Goal: Obtain resource: Download file/media

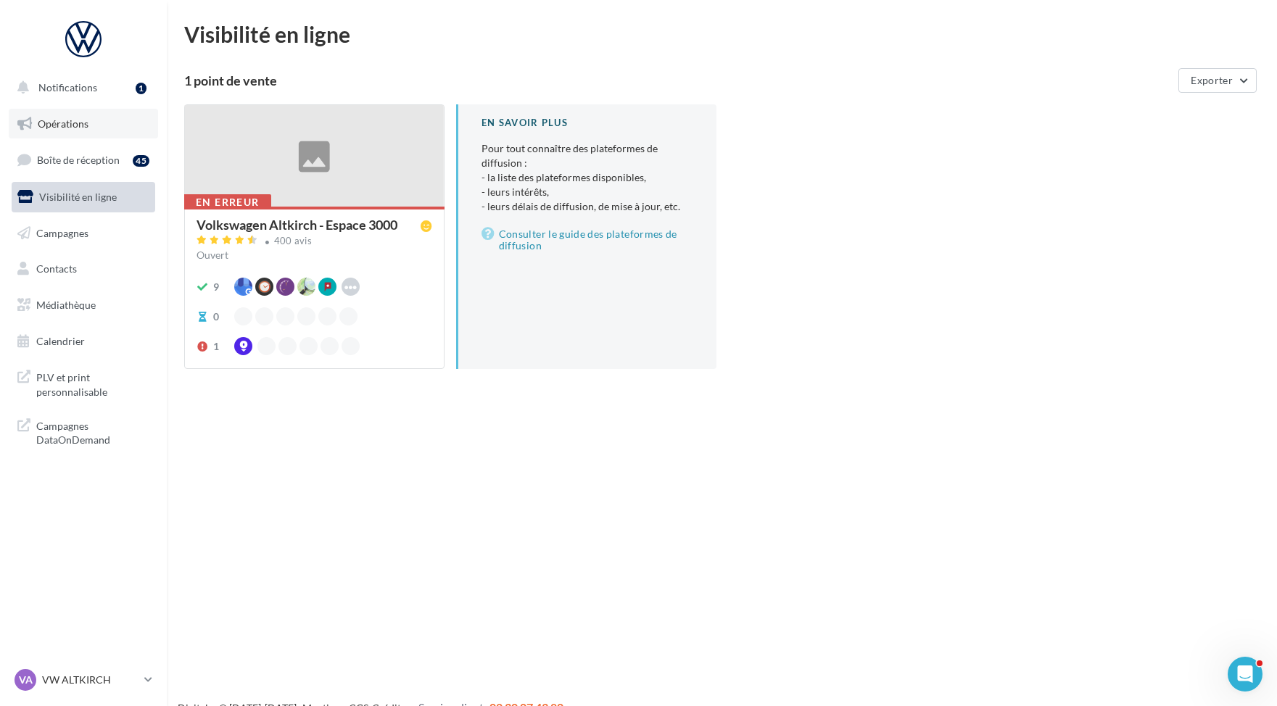
click at [90, 110] on link "Opérations" at bounding box center [83, 124] width 149 height 30
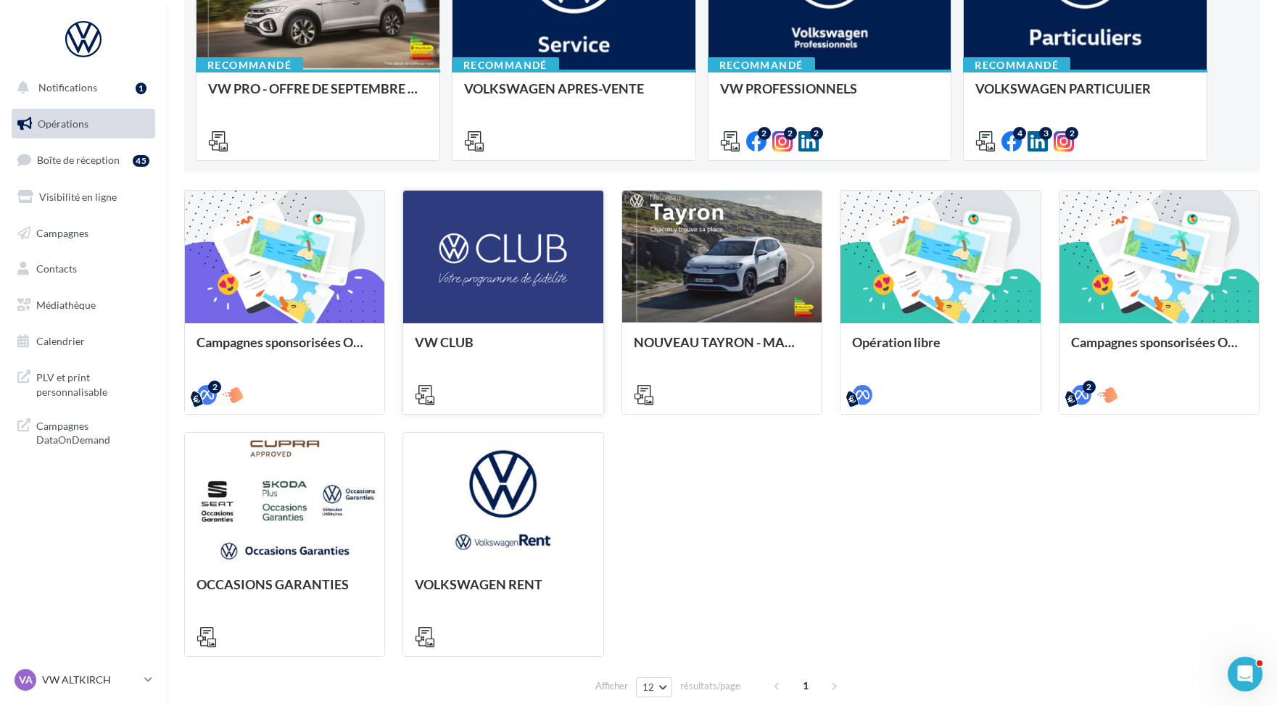
scroll to position [123, 0]
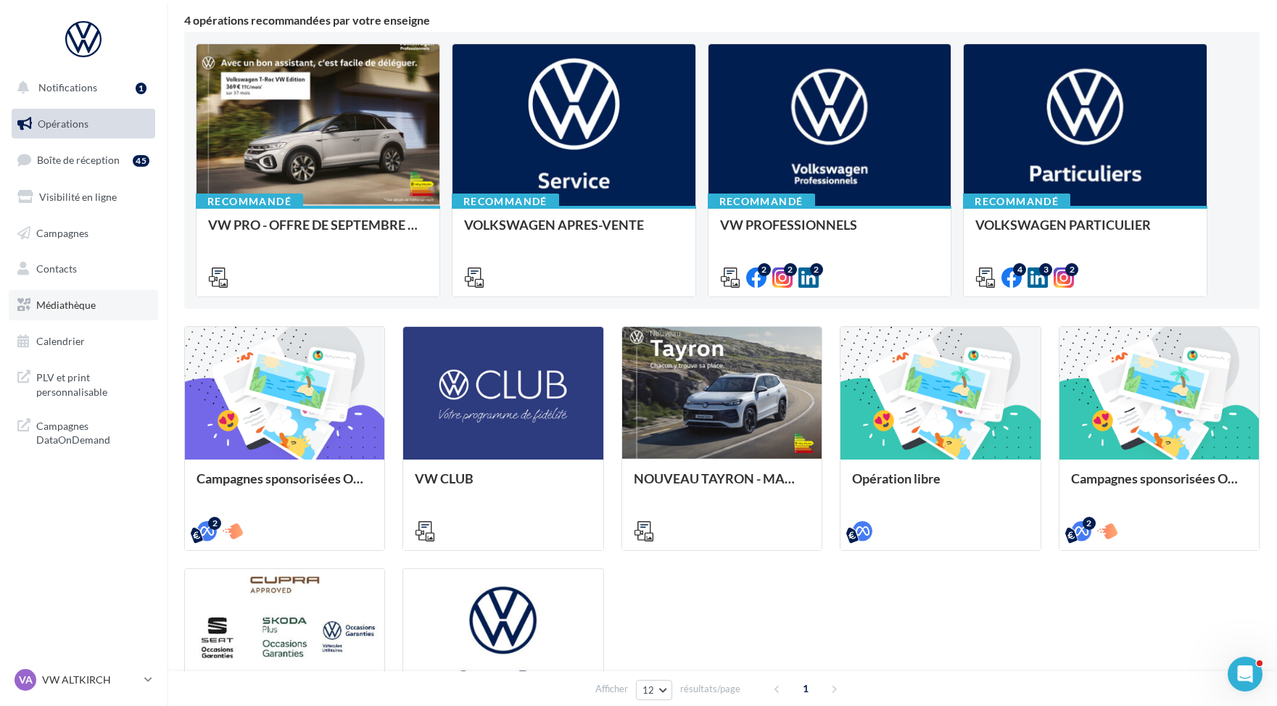
click at [86, 305] on span "Médiathèque" at bounding box center [65, 305] width 59 height 12
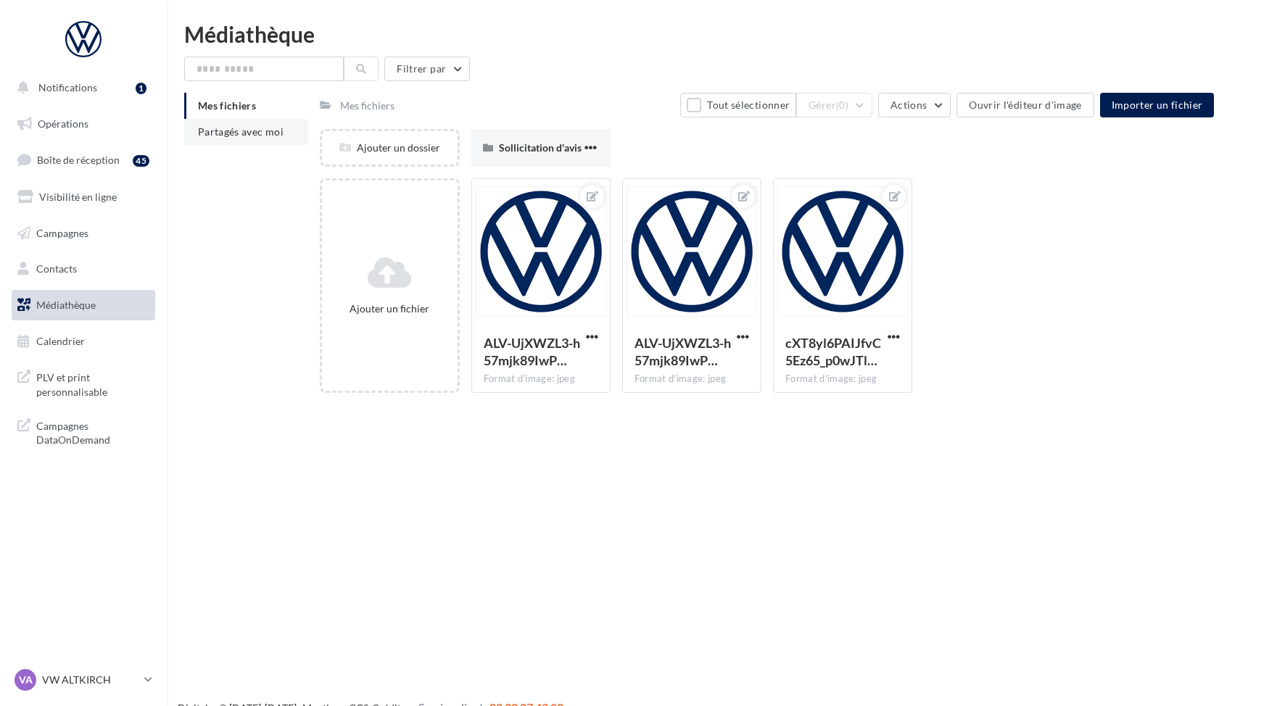
click at [259, 124] on li "Partagés avec moi" at bounding box center [246, 132] width 124 height 26
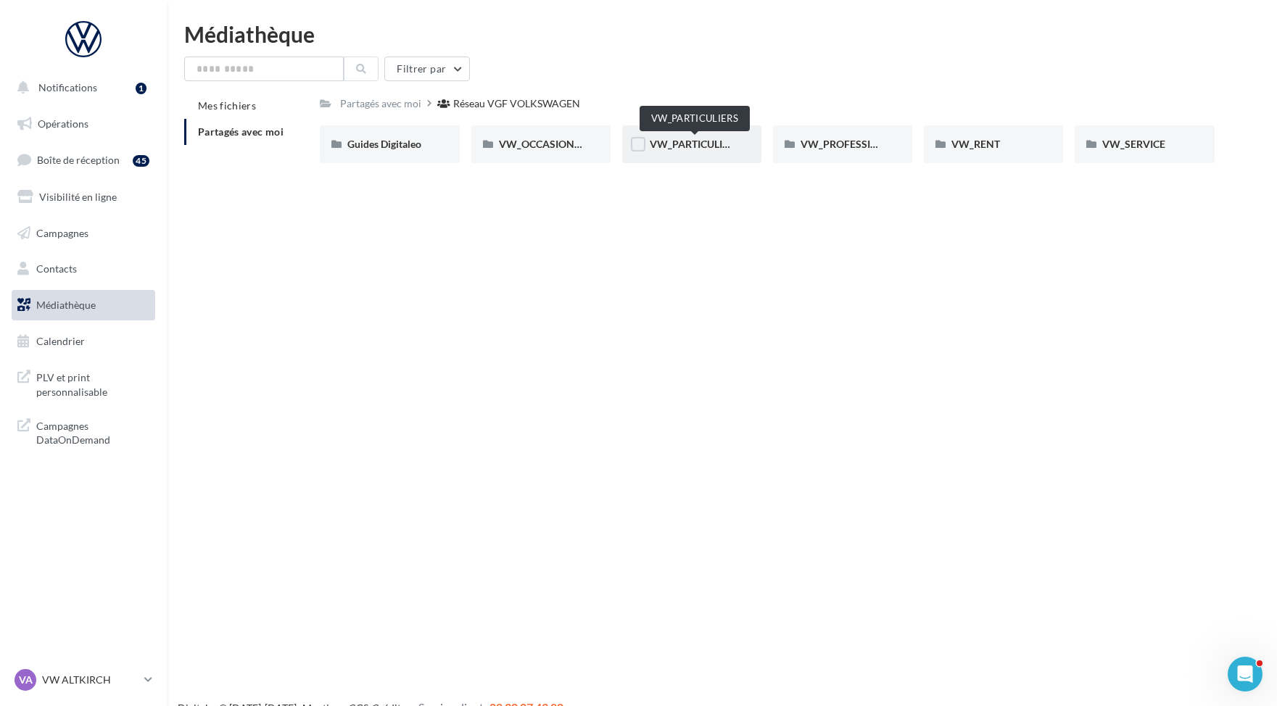
click at [706, 146] on span "VW_PARTICULIERS" at bounding box center [695, 144] width 91 height 12
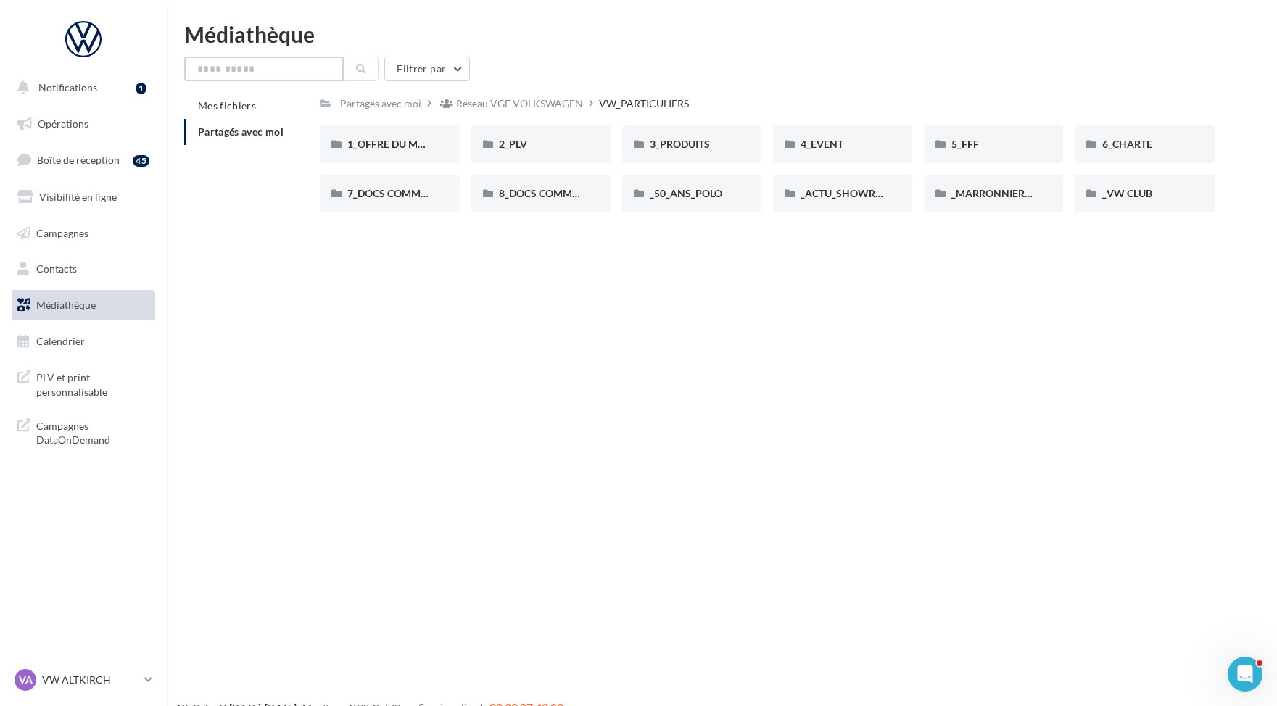
click at [315, 75] on input "text" at bounding box center [264, 69] width 160 height 25
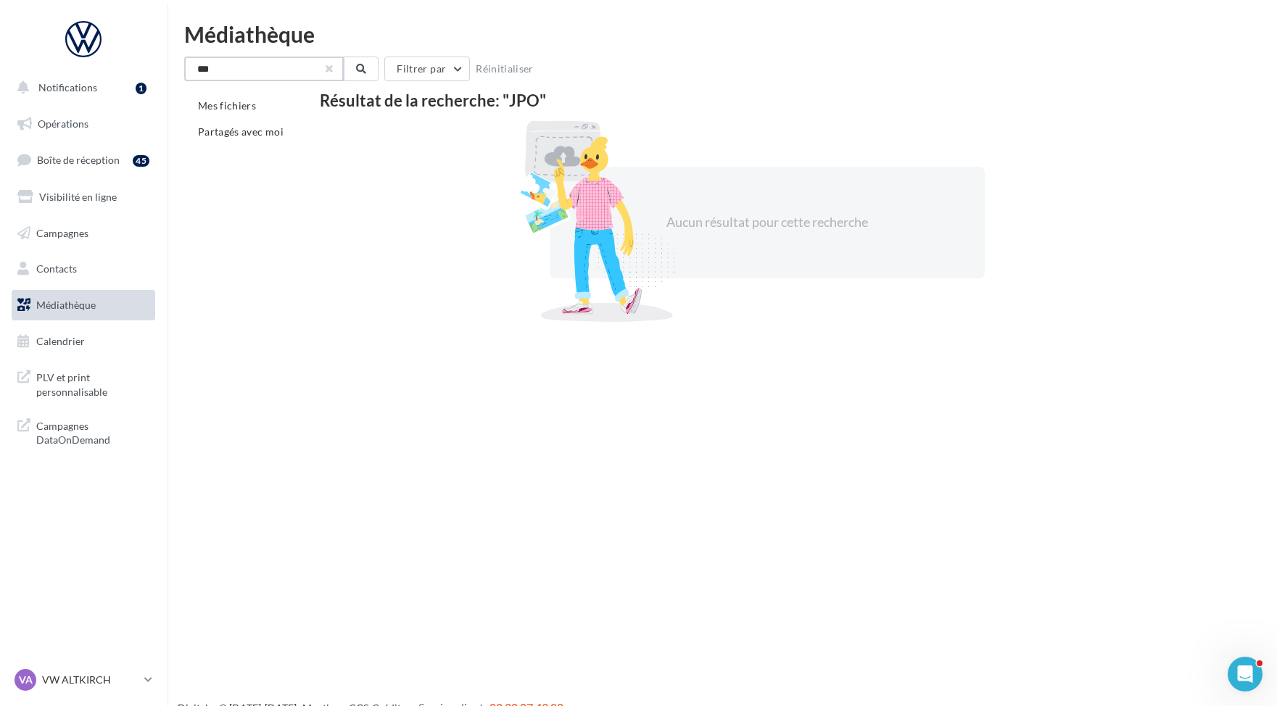
type input "***"
click at [329, 70] on button "button" at bounding box center [329, 69] width 6 height 6
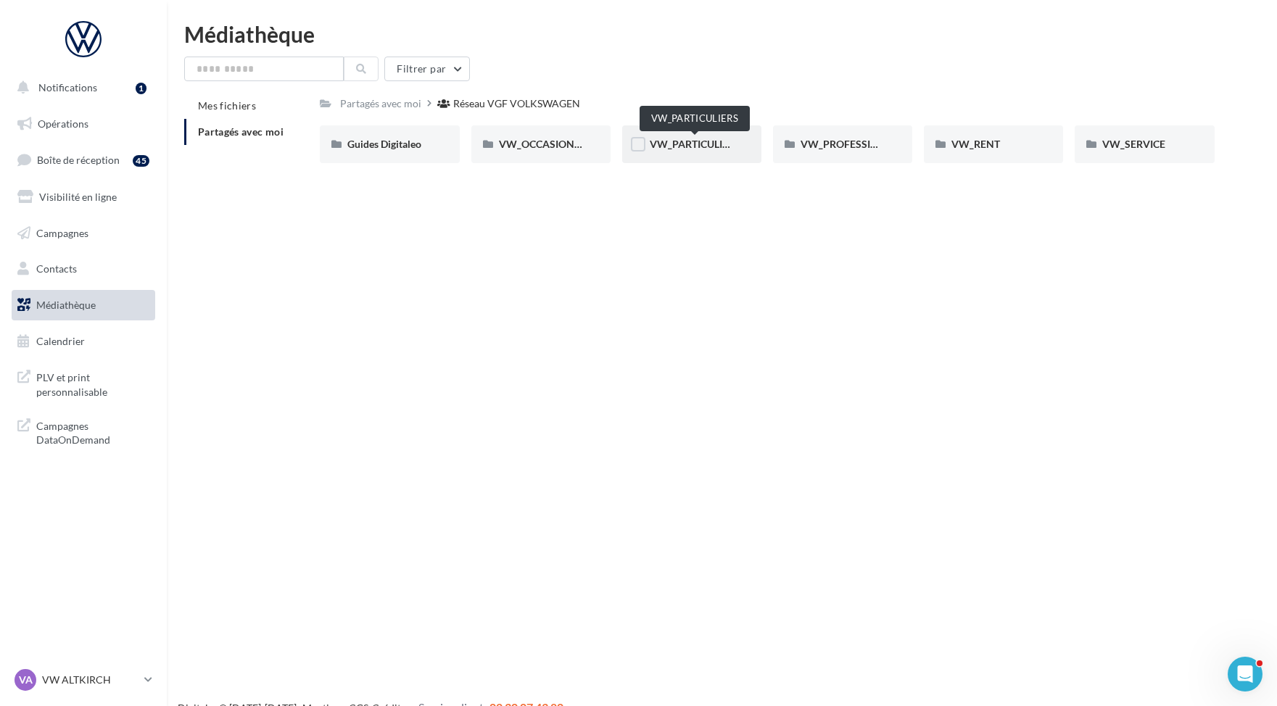
click at [702, 147] on span "VW_PARTICULIERS" at bounding box center [695, 144] width 91 height 12
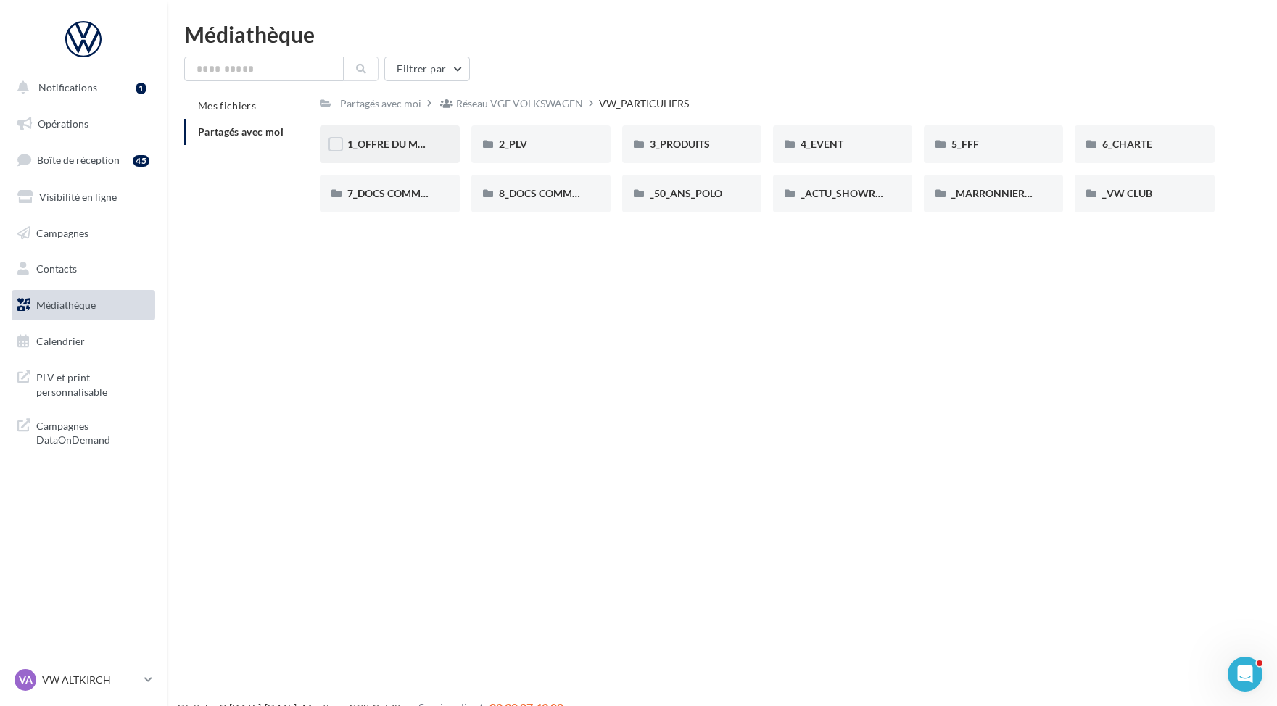
click at [429, 157] on div "1_OFFRE DU MOIS" at bounding box center [389, 144] width 139 height 38
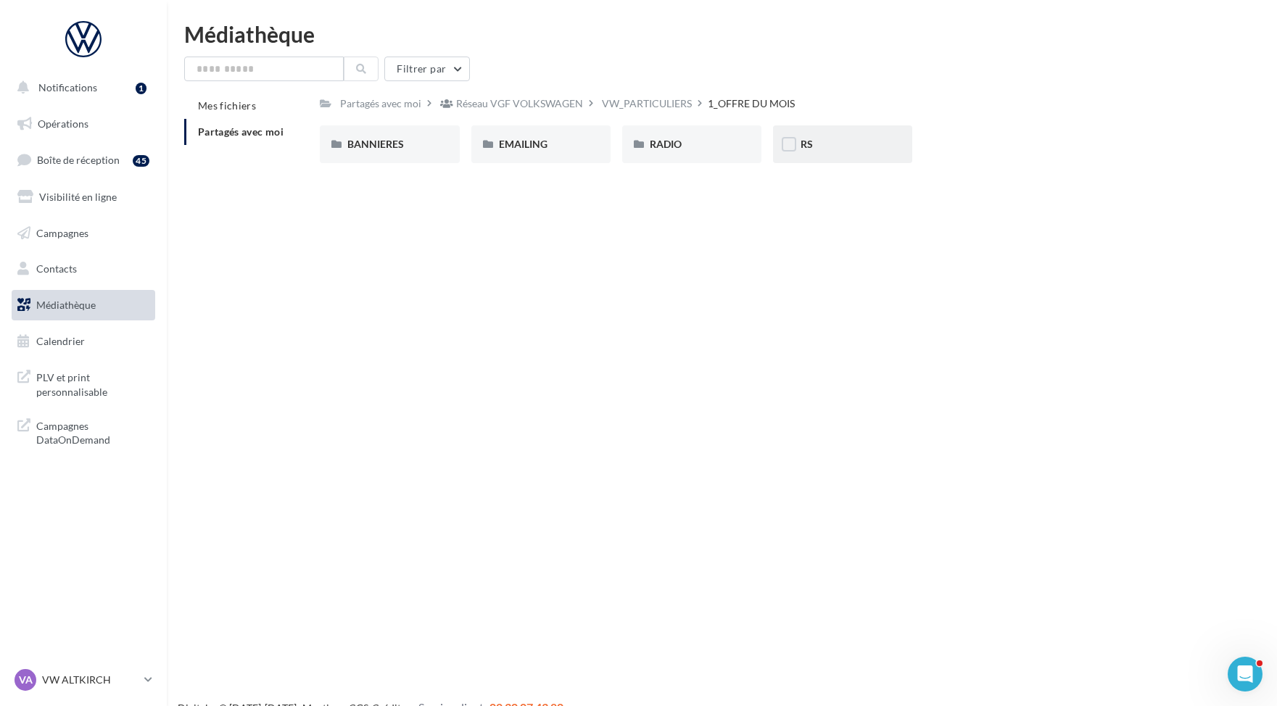
click at [817, 154] on div "RS" at bounding box center [842, 144] width 139 height 38
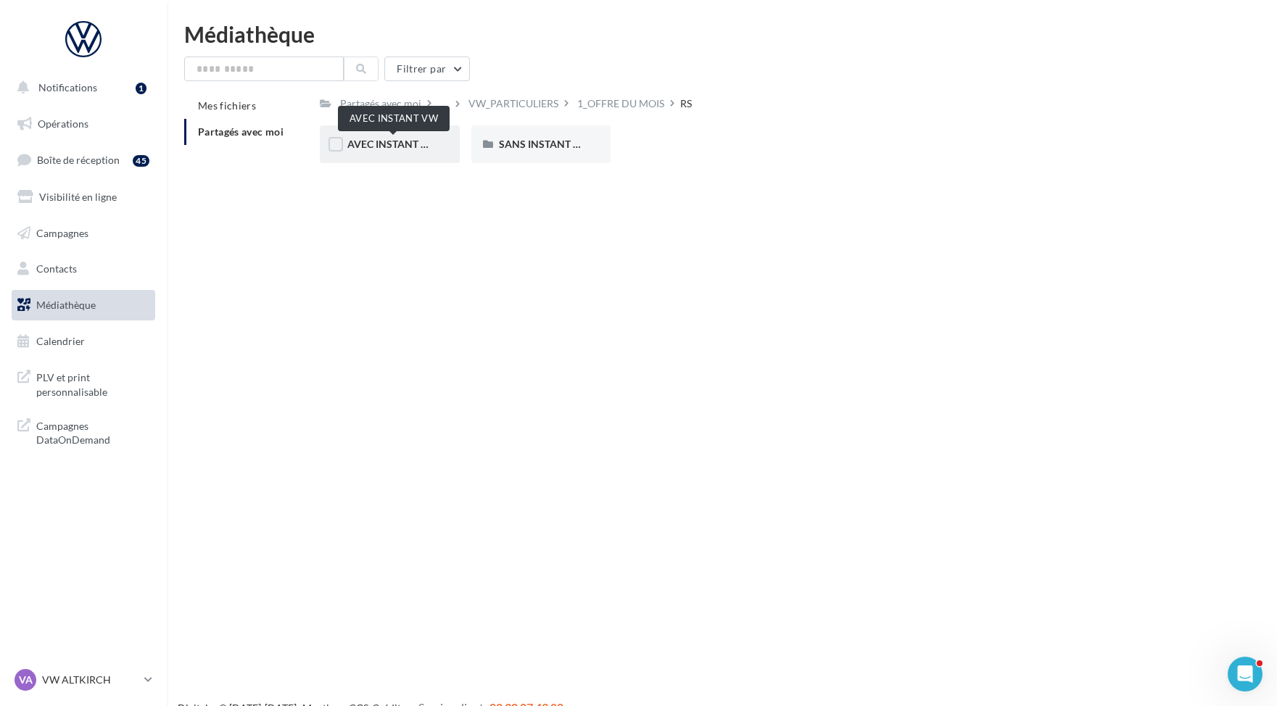
click at [403, 141] on span "AVEC INSTANT VW" at bounding box center [392, 144] width 91 height 12
click at [523, 141] on div "ID.4" at bounding box center [541, 144] width 84 height 15
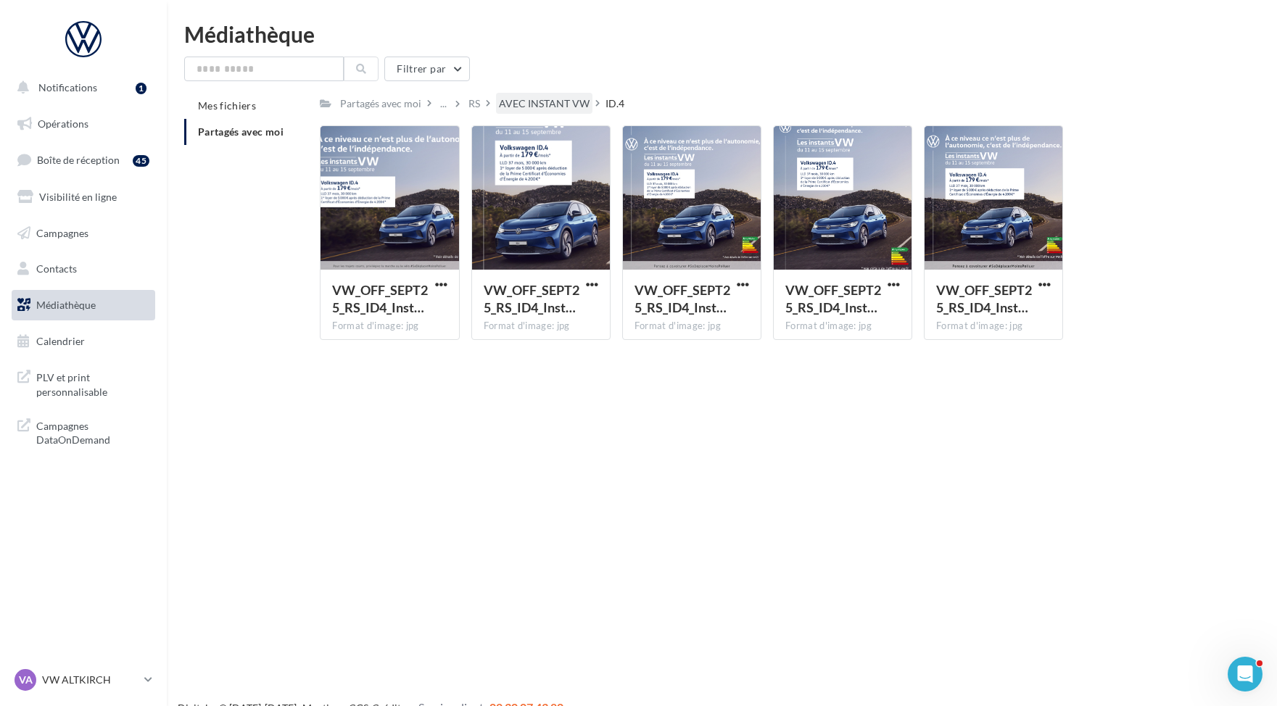
click at [548, 107] on div "AVEC INSTANT VW" at bounding box center [544, 103] width 91 height 15
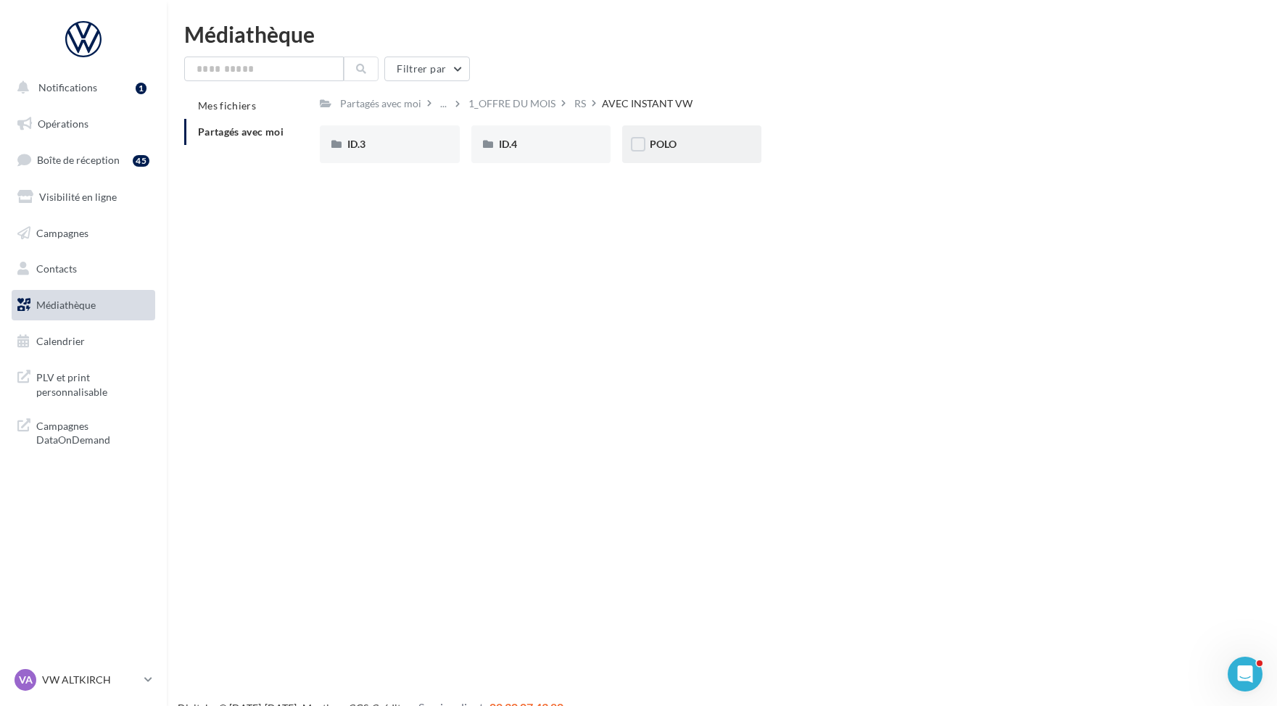
click at [669, 144] on span "POLO" at bounding box center [663, 144] width 27 height 12
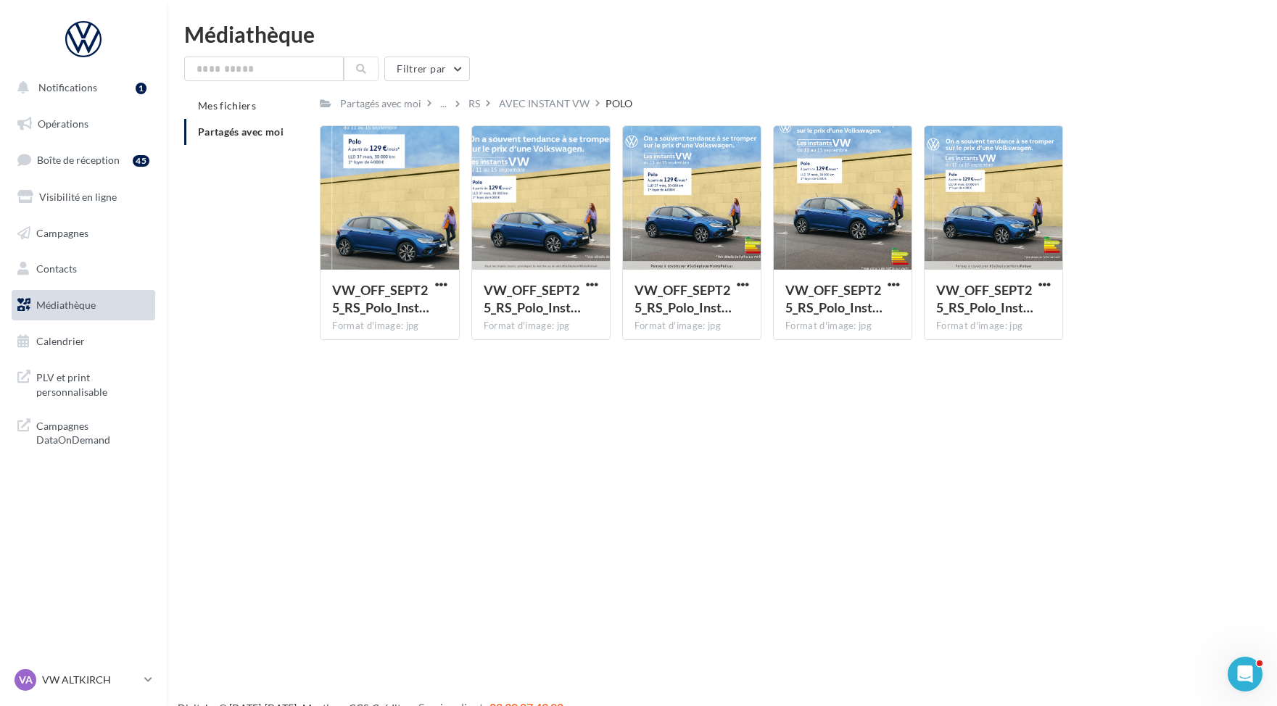
click at [730, 533] on div "Notifications 1 Opérations Boîte de réception 45 Visibilité en ligne Campagnes …" at bounding box center [638, 376] width 1277 height 706
click at [574, 96] on div "AVEC INSTANT VW" at bounding box center [544, 103] width 96 height 21
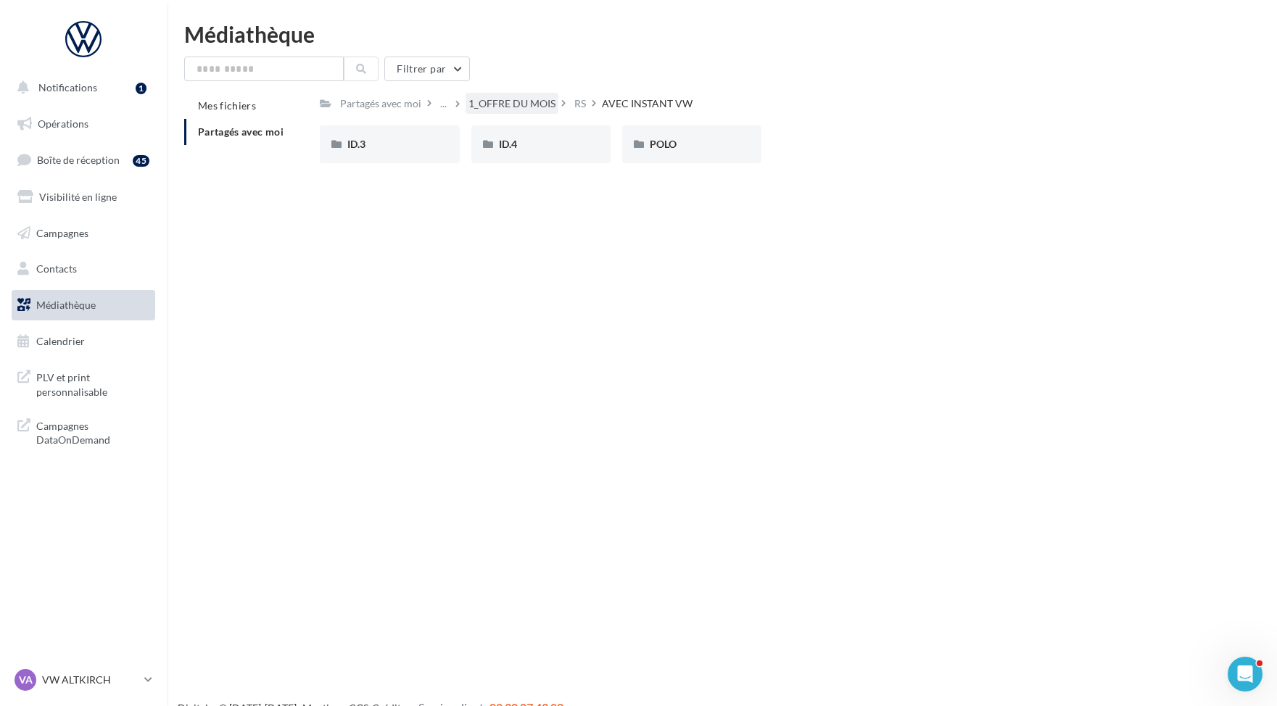
click at [534, 104] on div "1_OFFRE DU MOIS" at bounding box center [512, 103] width 87 height 15
click at [562, 106] on div "Réseau VGF VOLKSWAGEN" at bounding box center [519, 103] width 127 height 15
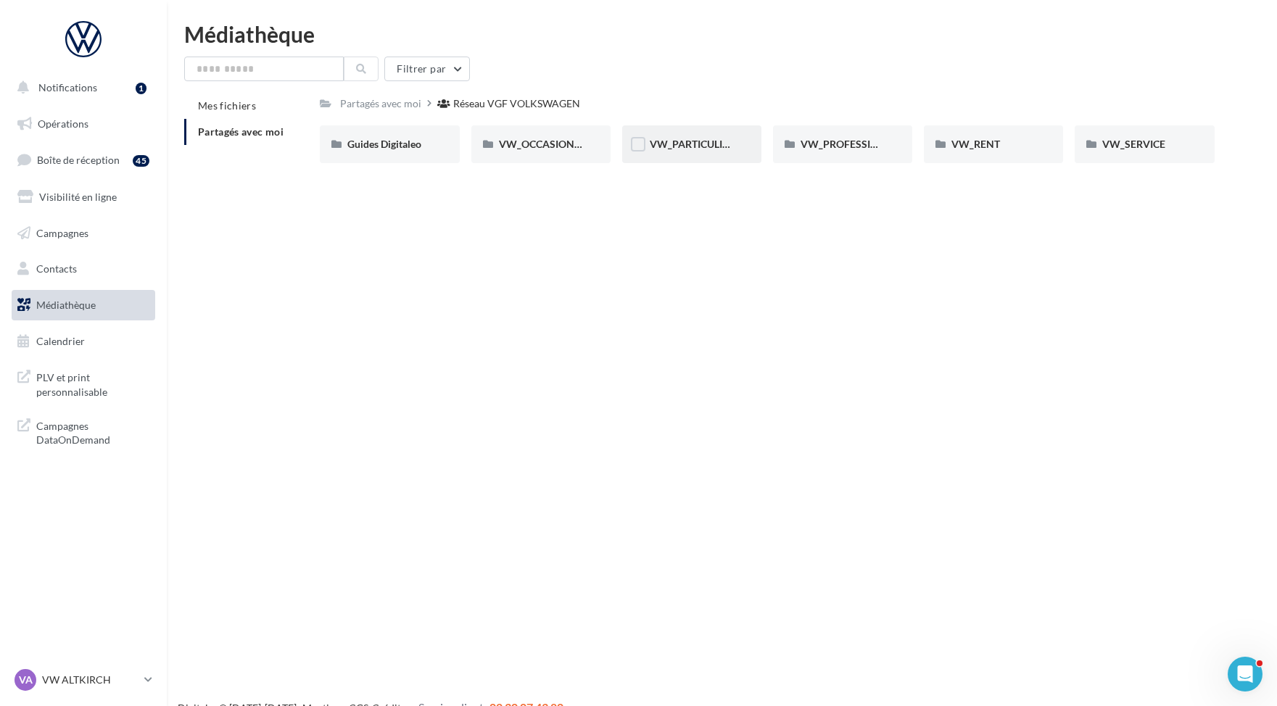
click at [689, 154] on div "VW_PARTICULIERS" at bounding box center [691, 144] width 139 height 38
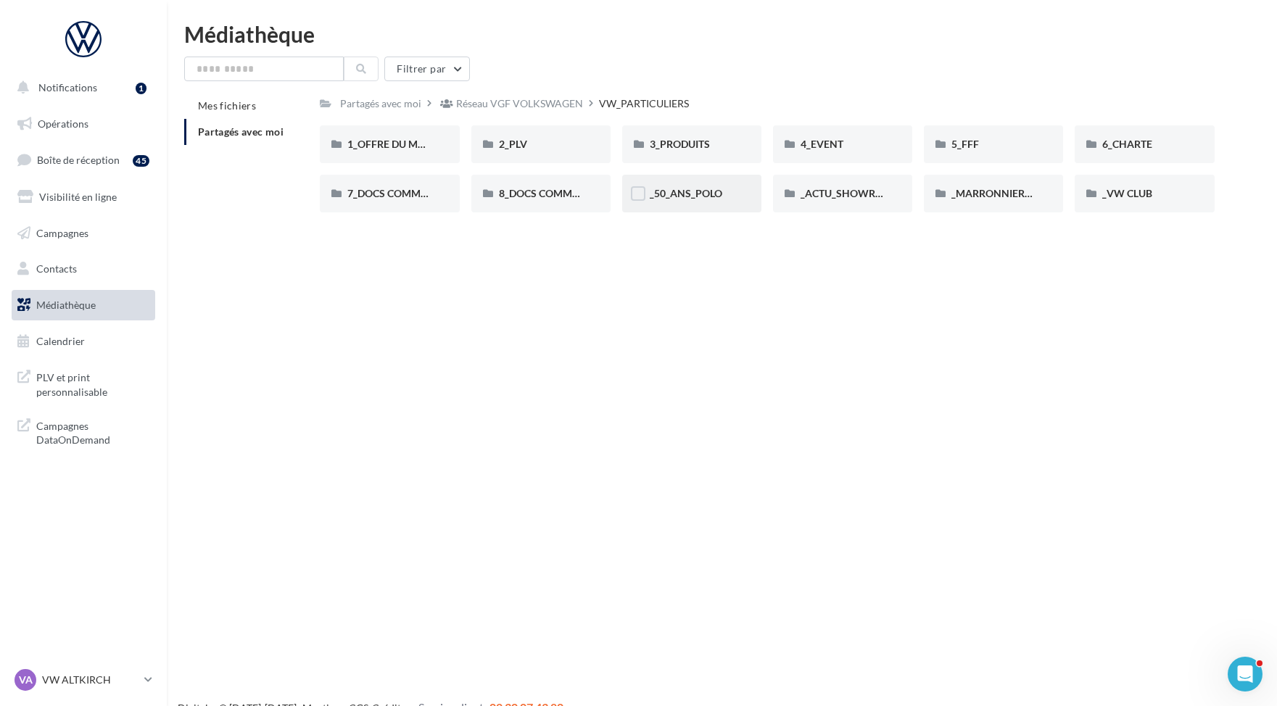
click at [690, 178] on div "_50_ANS_POLO" at bounding box center [691, 194] width 139 height 38
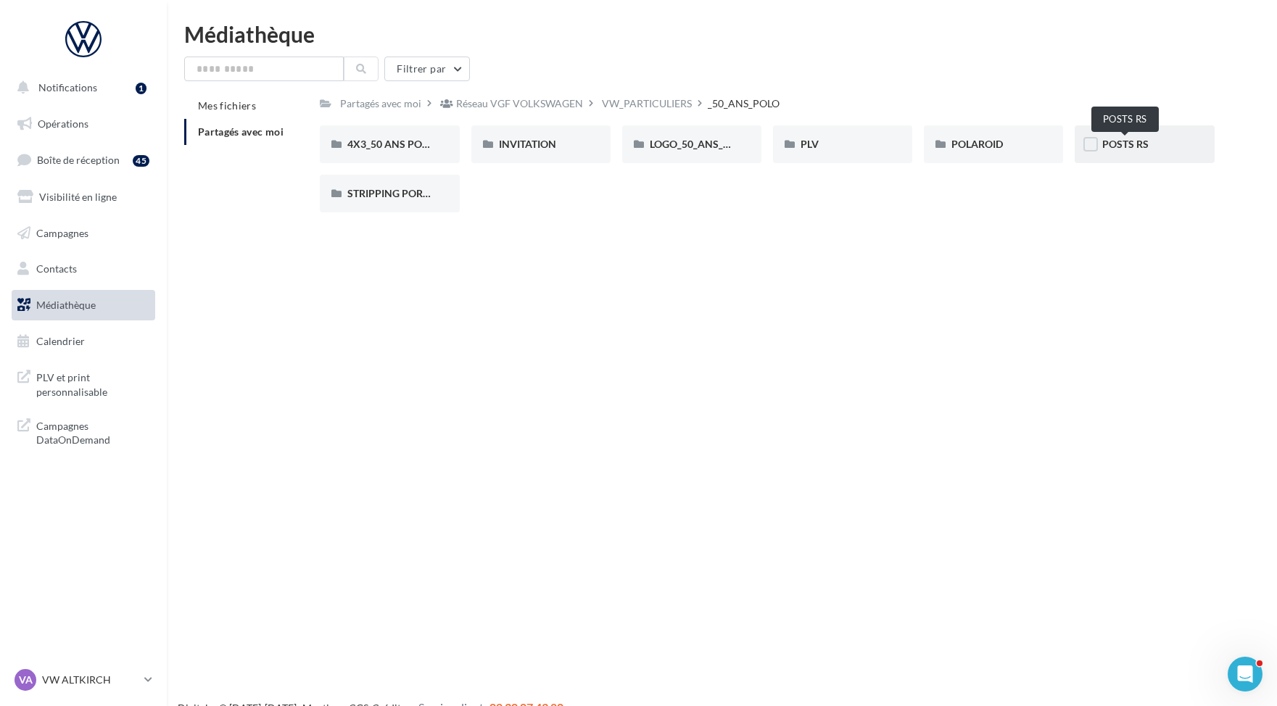
click at [1102, 147] on span "POSTS RS" at bounding box center [1125, 144] width 46 height 12
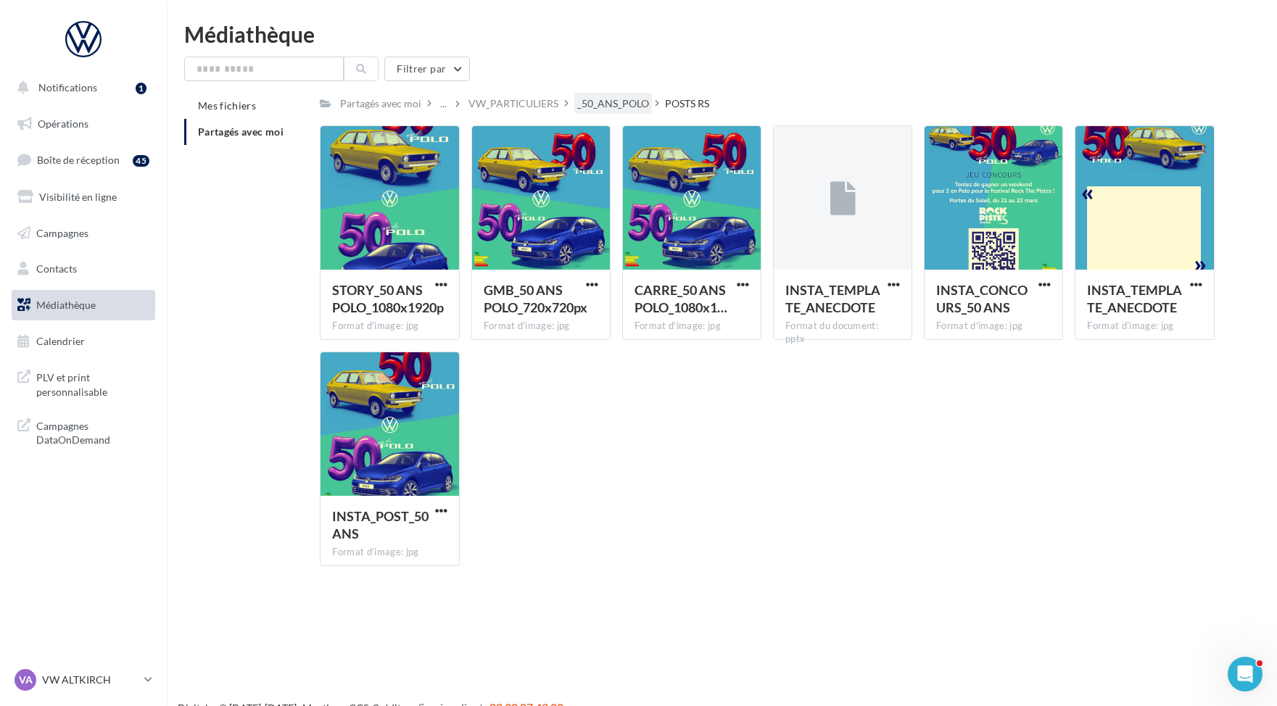
click at [611, 98] on div "_50_ANS_POLO" at bounding box center [613, 103] width 72 height 15
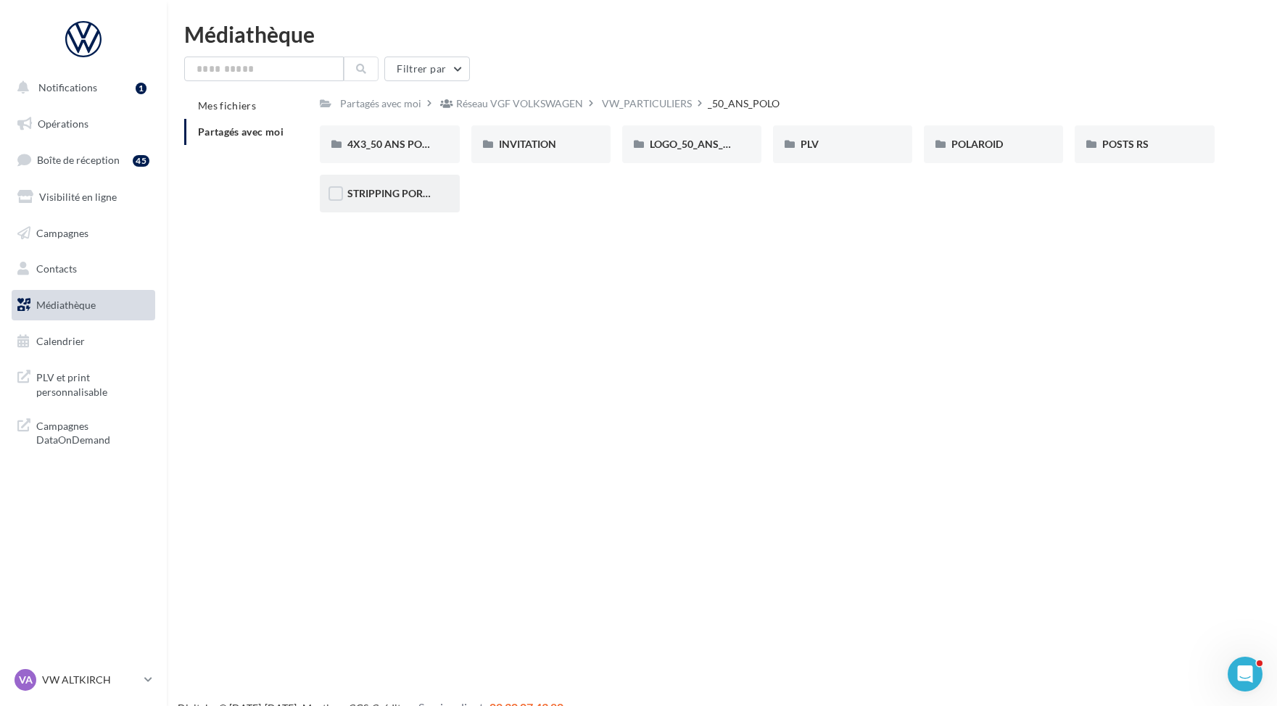
click at [429, 183] on div "STRIPPING PORTIERE" at bounding box center [389, 194] width 139 height 38
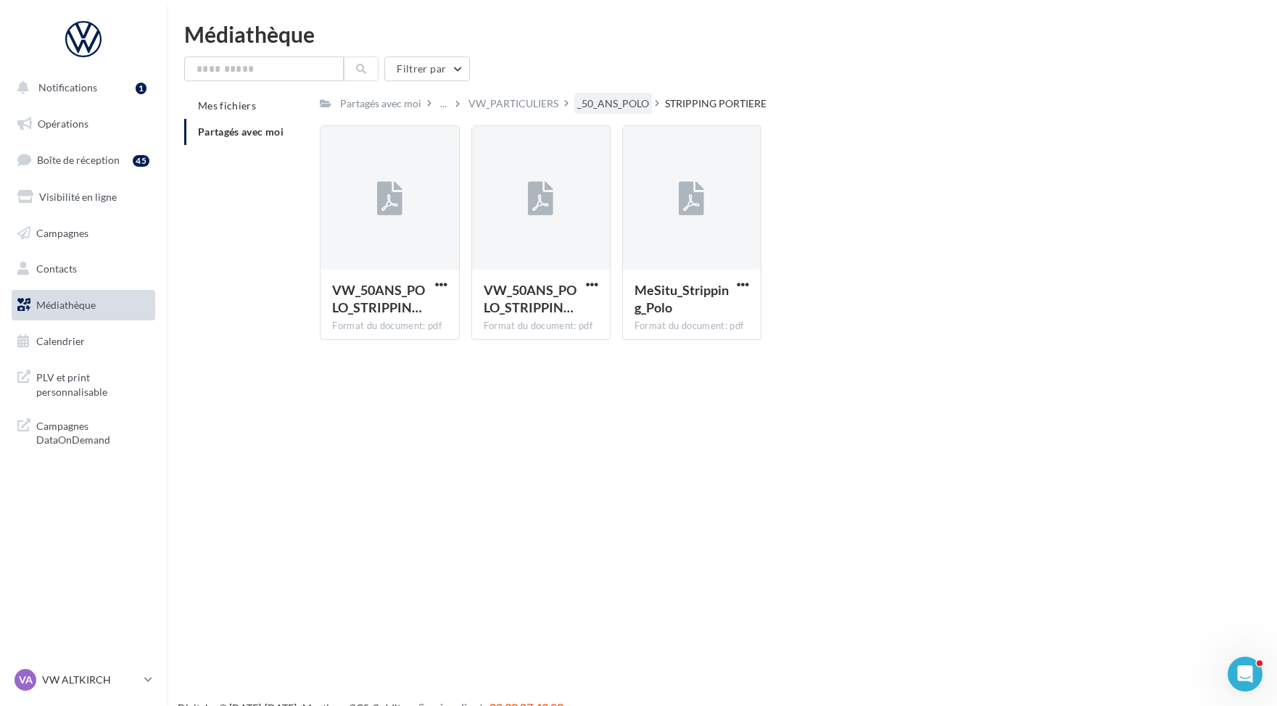
click at [615, 102] on div "_50_ANS_POLO" at bounding box center [613, 103] width 72 height 15
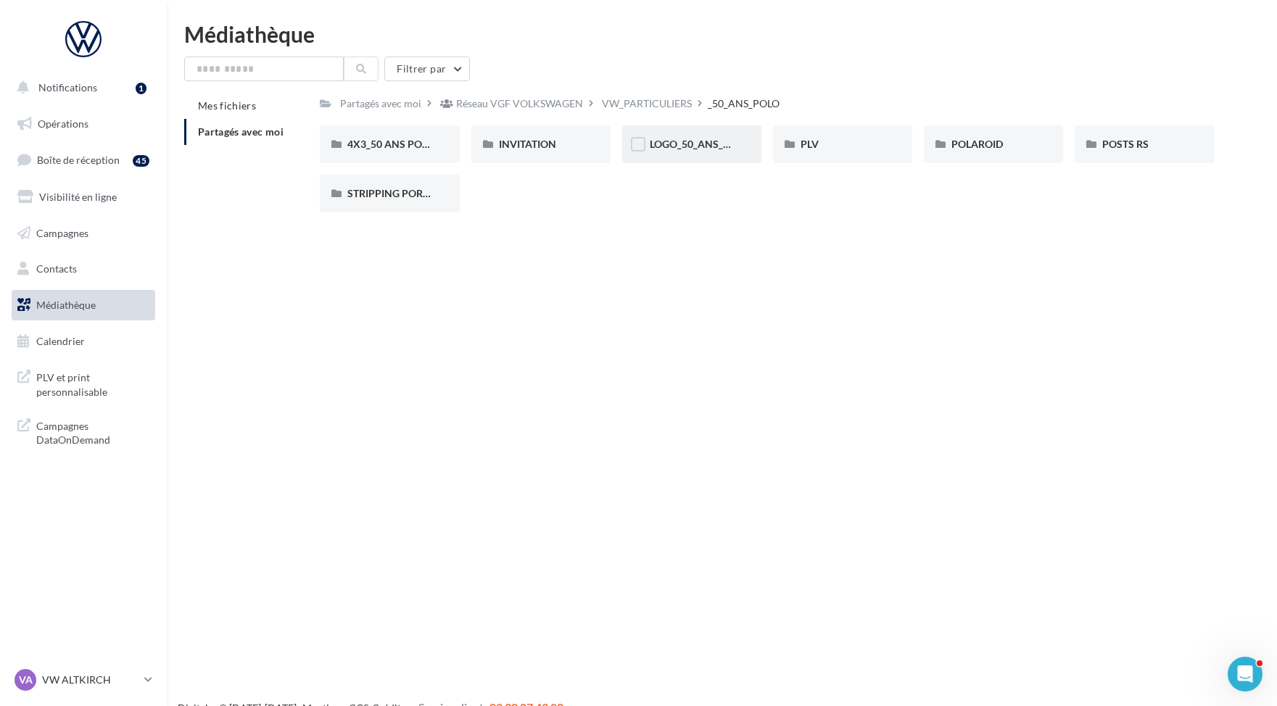
click at [689, 157] on div "LOGO_50_ANS_POLO" at bounding box center [691, 144] width 139 height 38
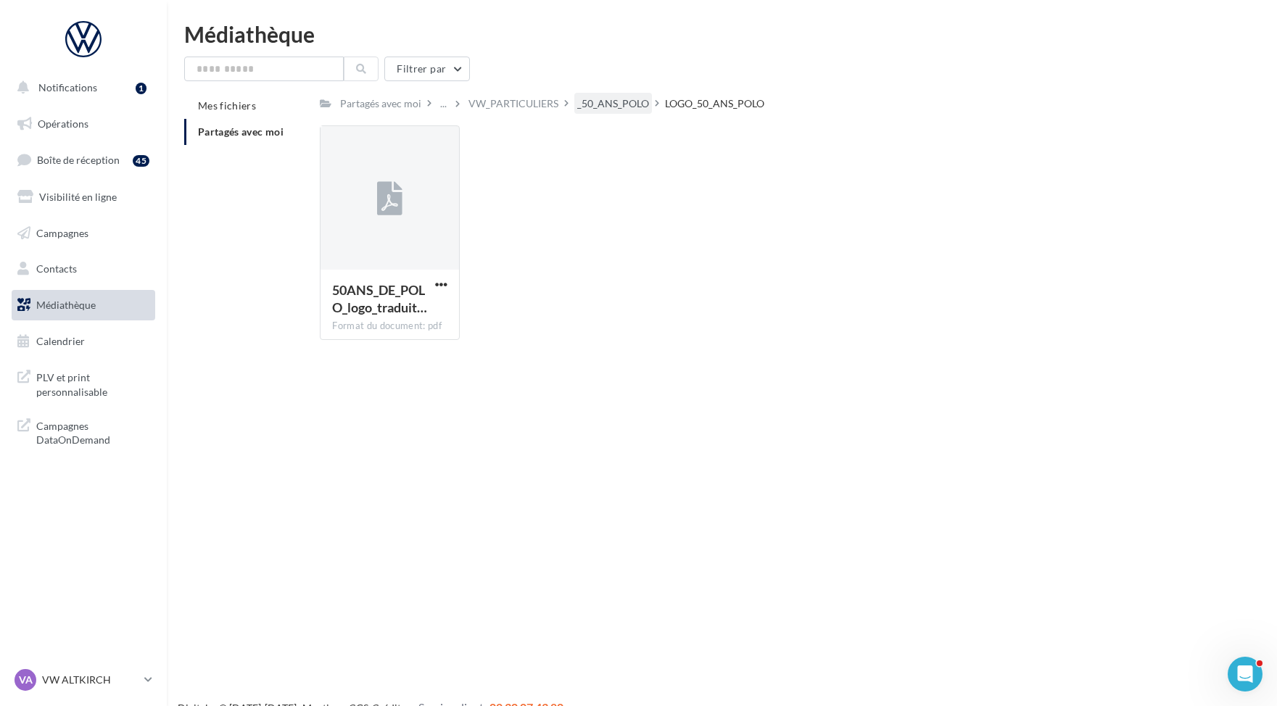
click at [618, 107] on div "_50_ANS_POLO" at bounding box center [613, 103] width 72 height 15
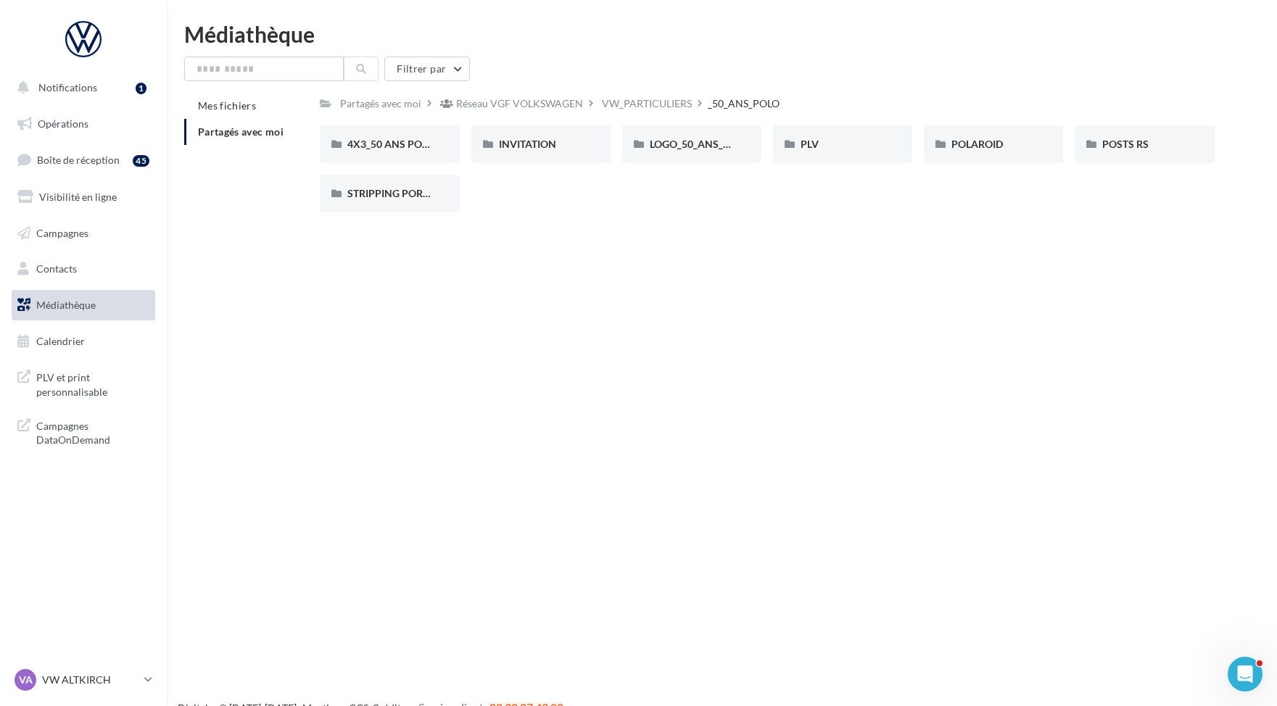
click at [618, 107] on div "VW_PARTICULIERS" at bounding box center [647, 103] width 90 height 15
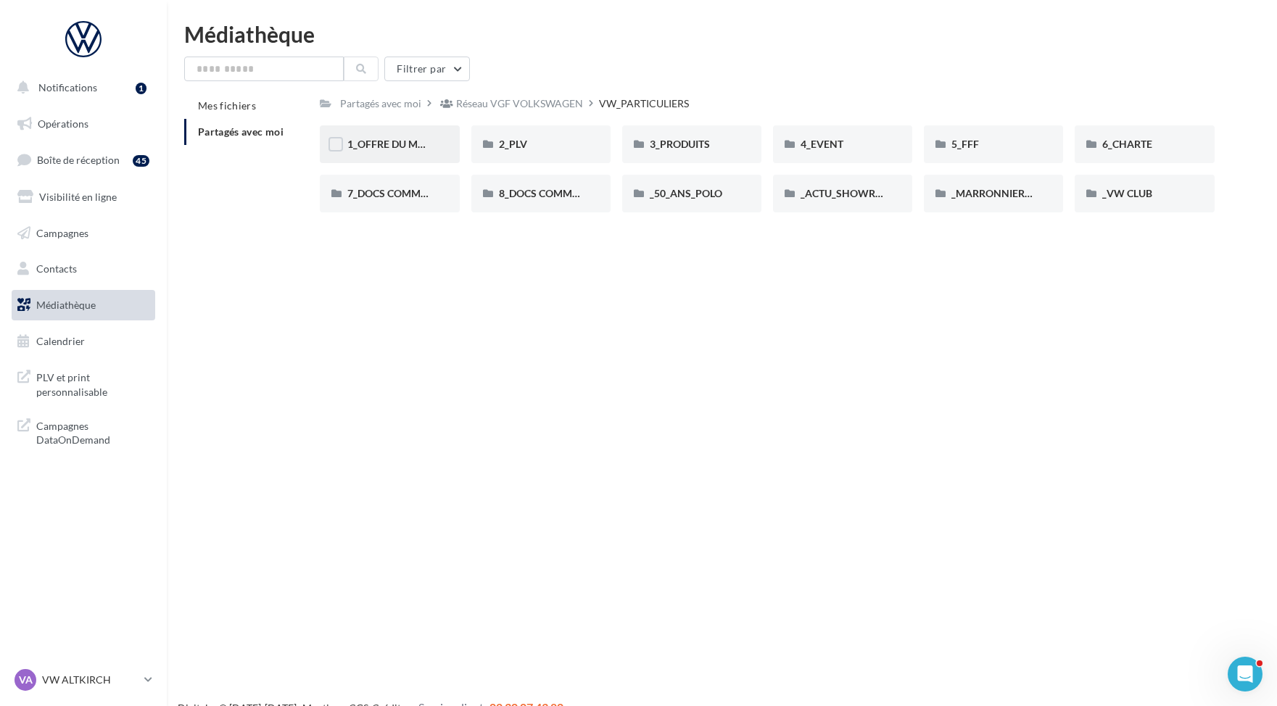
click at [412, 152] on div "1_OFFRE DU MOIS" at bounding box center [389, 144] width 139 height 38
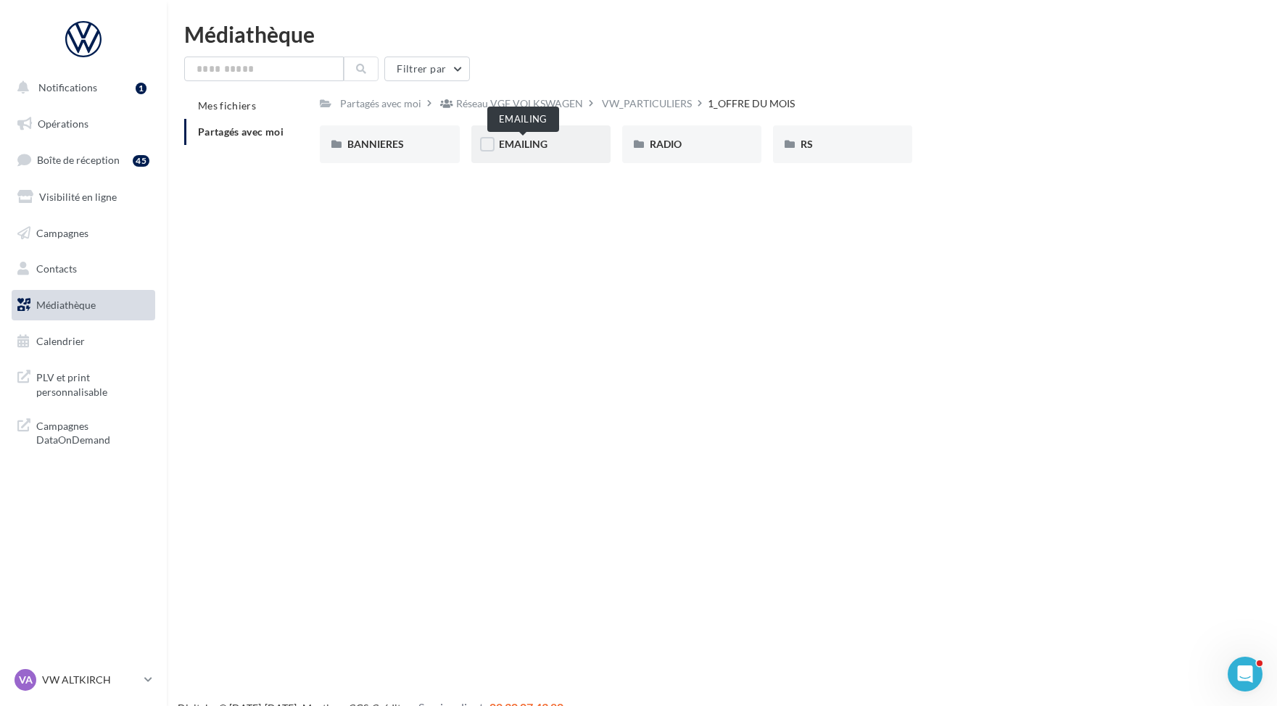
click at [521, 140] on span "EMAILING" at bounding box center [523, 144] width 49 height 12
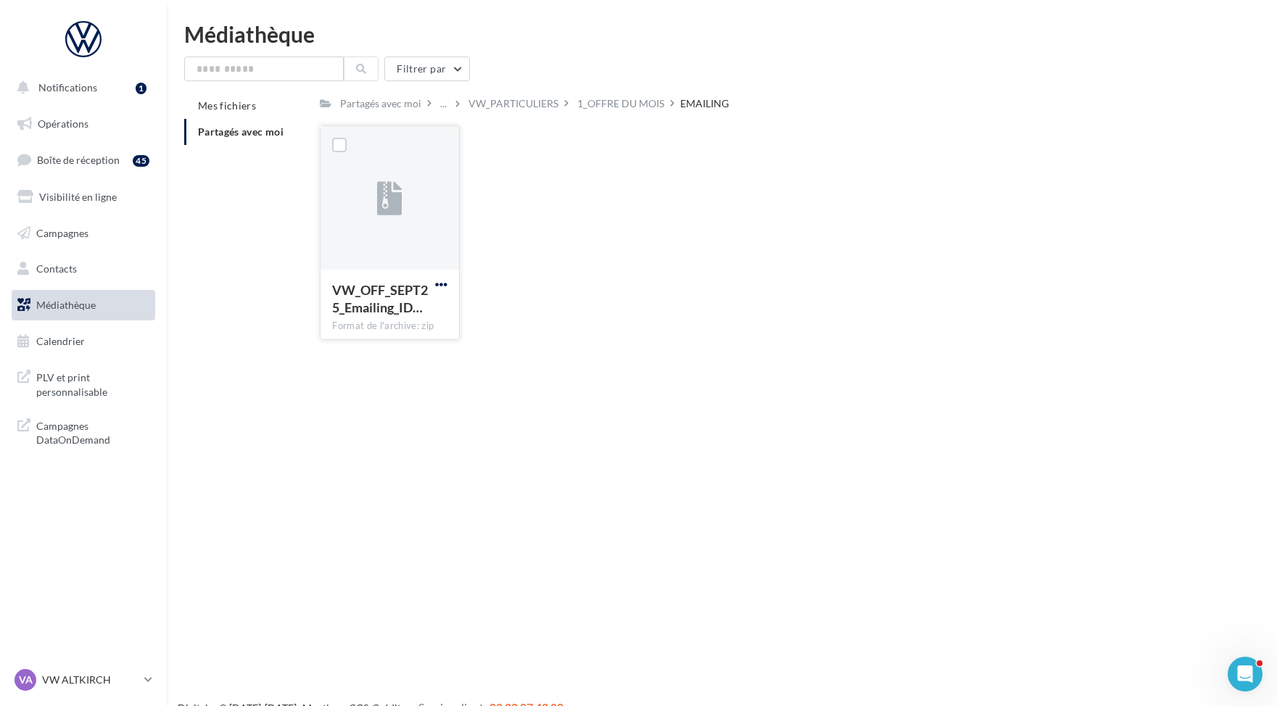
click at [442, 283] on span "button" at bounding box center [441, 285] width 12 height 12
click at [420, 315] on button "Télécharger" at bounding box center [377, 313] width 145 height 38
click at [591, 101] on div "1_OFFRE DU MOIS" at bounding box center [620, 103] width 87 height 15
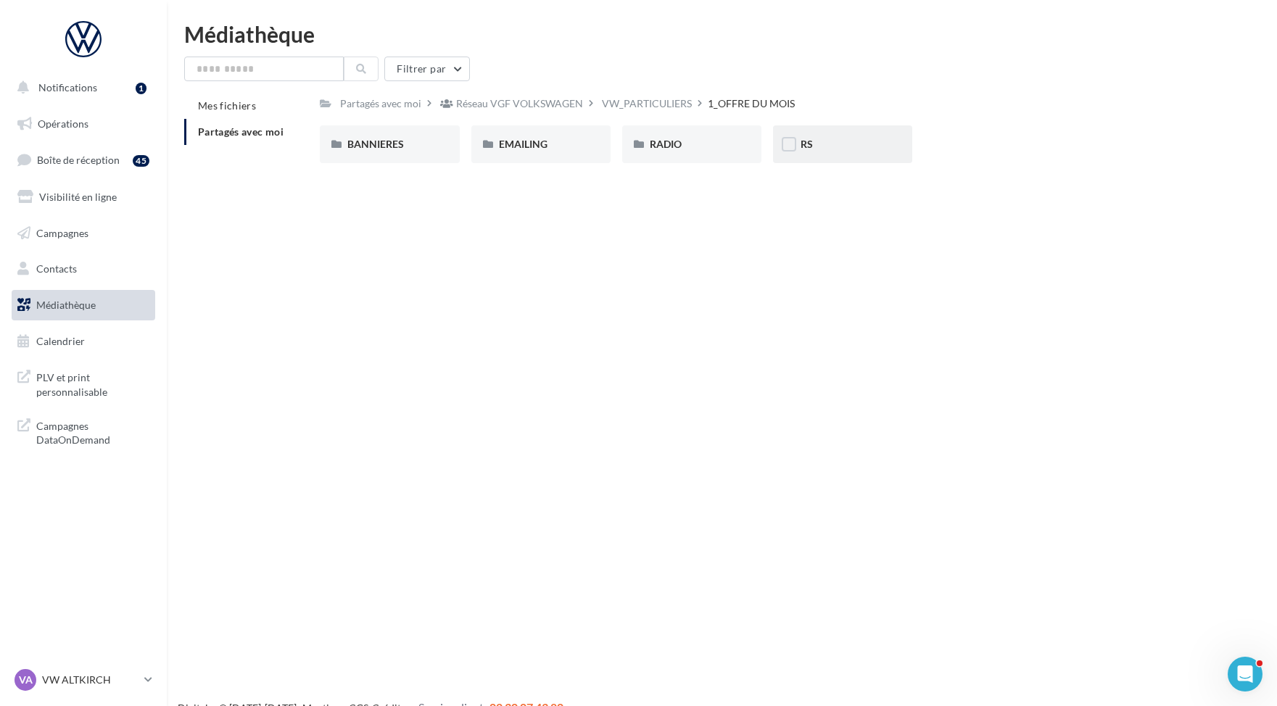
click at [848, 148] on div "RS" at bounding box center [843, 144] width 84 height 15
click at [445, 144] on div "AVEC INSTANT VW" at bounding box center [389, 144] width 139 height 38
click at [688, 161] on div "POLO" at bounding box center [691, 144] width 139 height 38
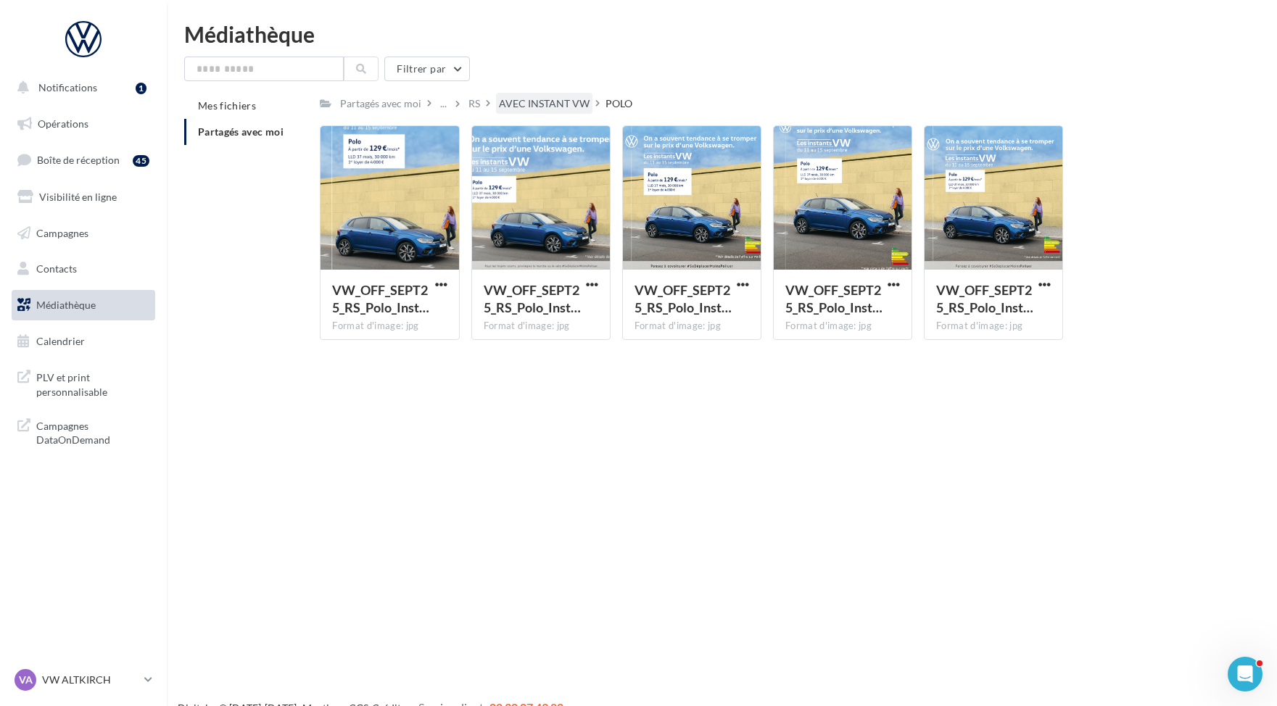
click at [564, 105] on div "AVEC INSTANT VW" at bounding box center [544, 103] width 91 height 15
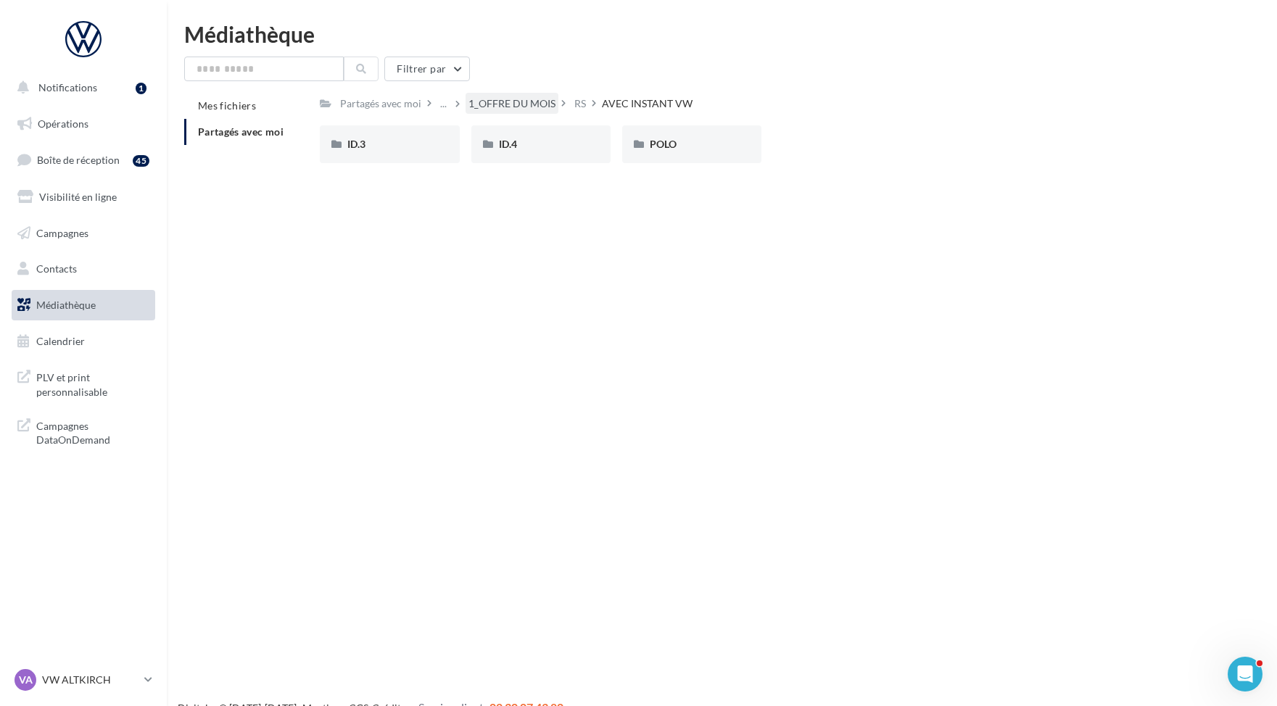
click at [521, 106] on div "1_OFFRE DU MOIS" at bounding box center [512, 103] width 87 height 15
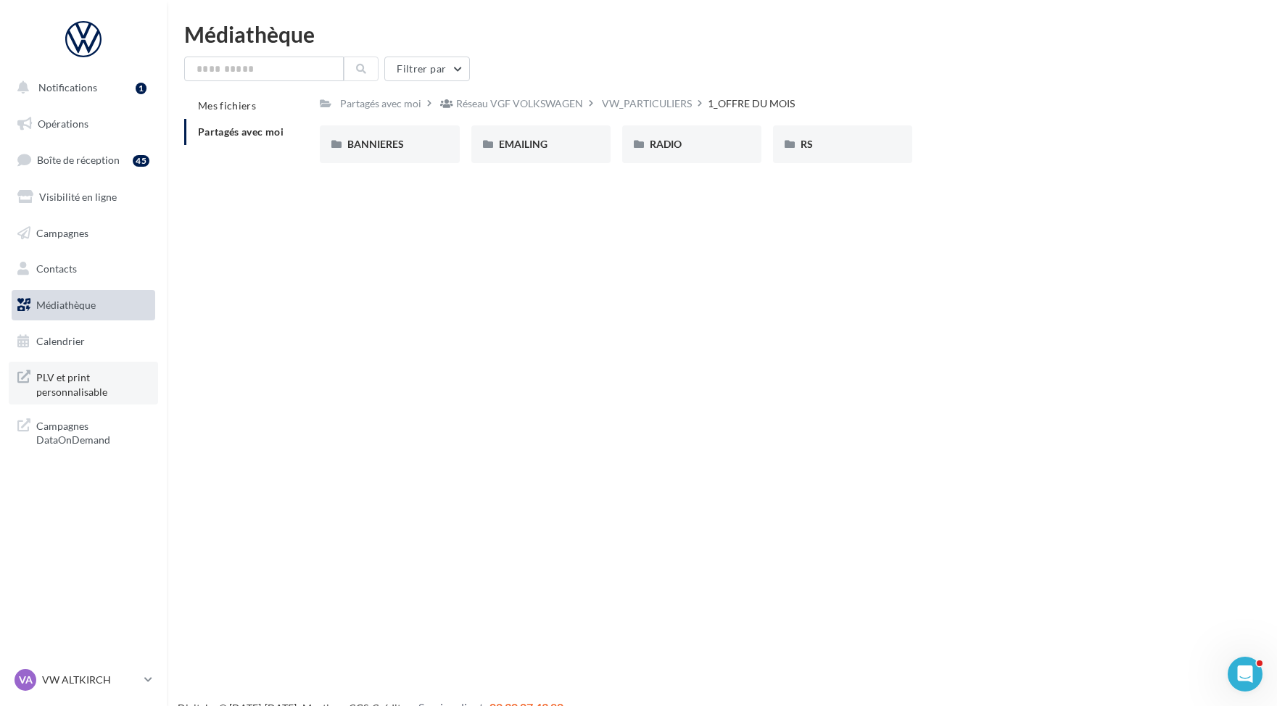
click at [88, 389] on span "PLV et print personnalisable" at bounding box center [92, 383] width 113 height 31
click at [638, 110] on div "VW_PARTICULIERS" at bounding box center [647, 103] width 90 height 15
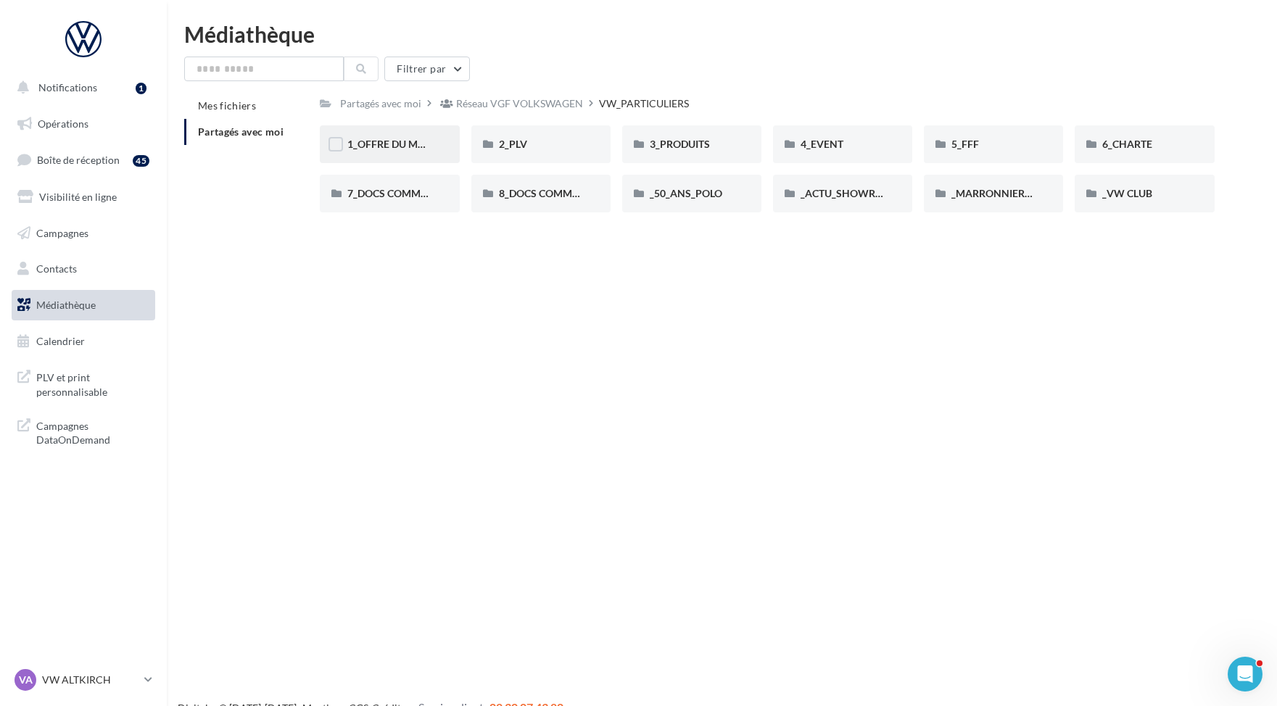
click at [430, 137] on div "1_OFFRE DU MOIS" at bounding box center [389, 144] width 139 height 38
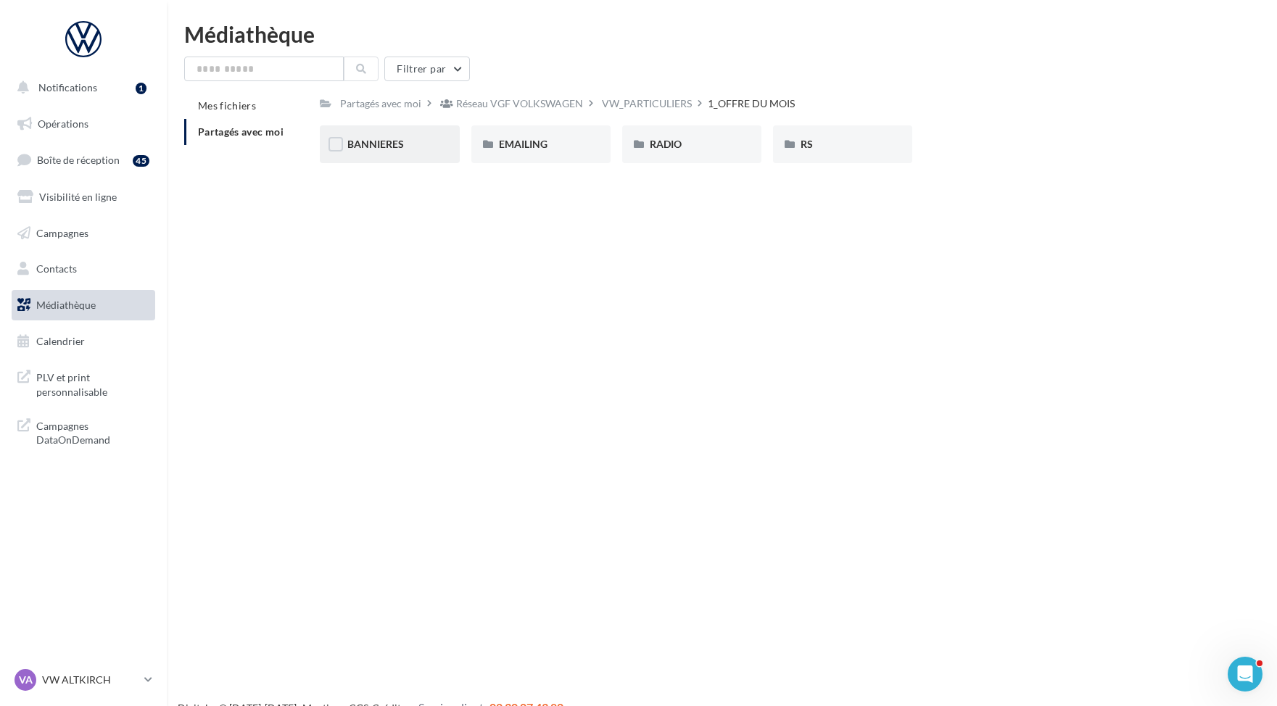
click at [361, 152] on div "BANNIERES" at bounding box center [389, 144] width 139 height 38
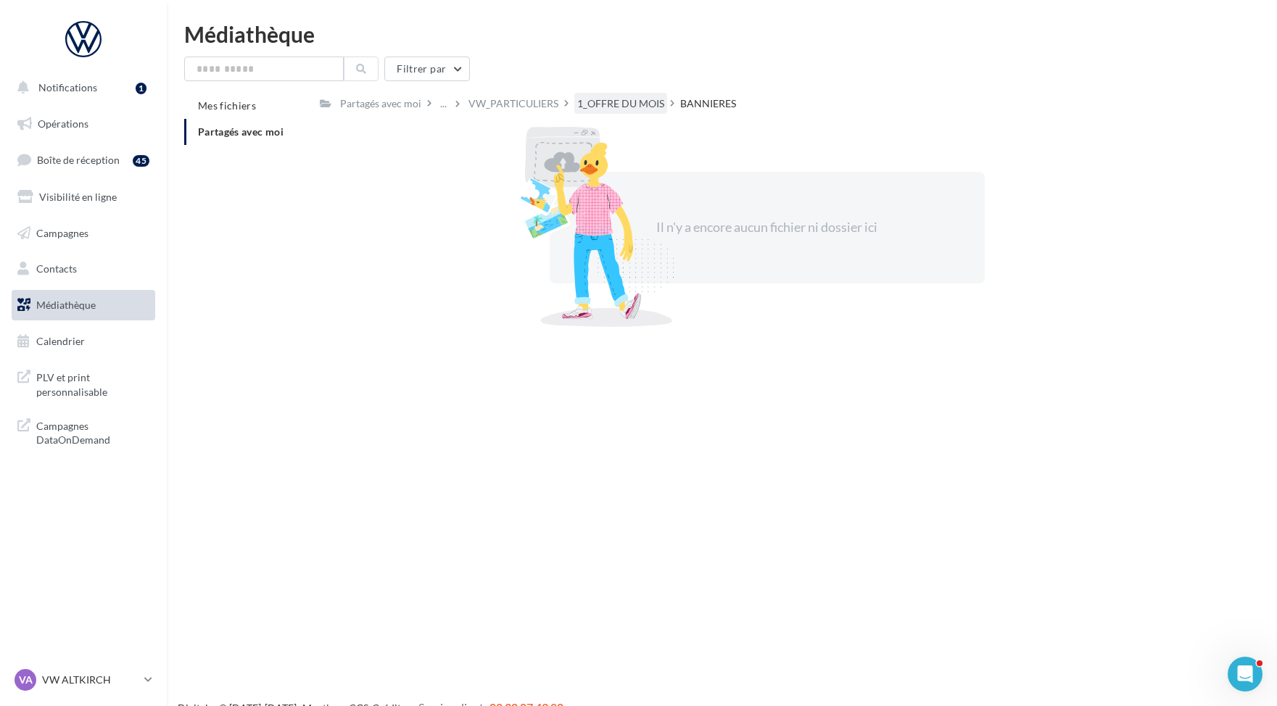
click at [597, 109] on div "1_OFFRE DU MOIS" at bounding box center [620, 103] width 87 height 15
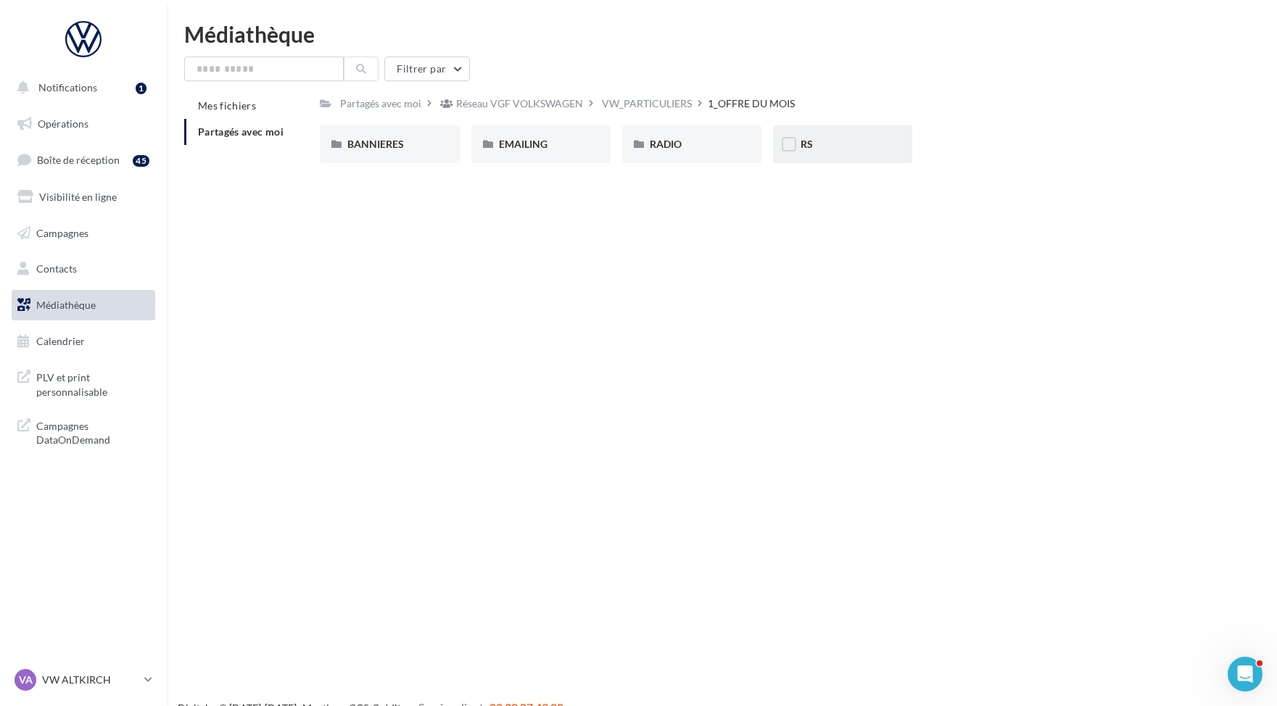
click at [864, 155] on div "RS" at bounding box center [842, 144] width 139 height 38
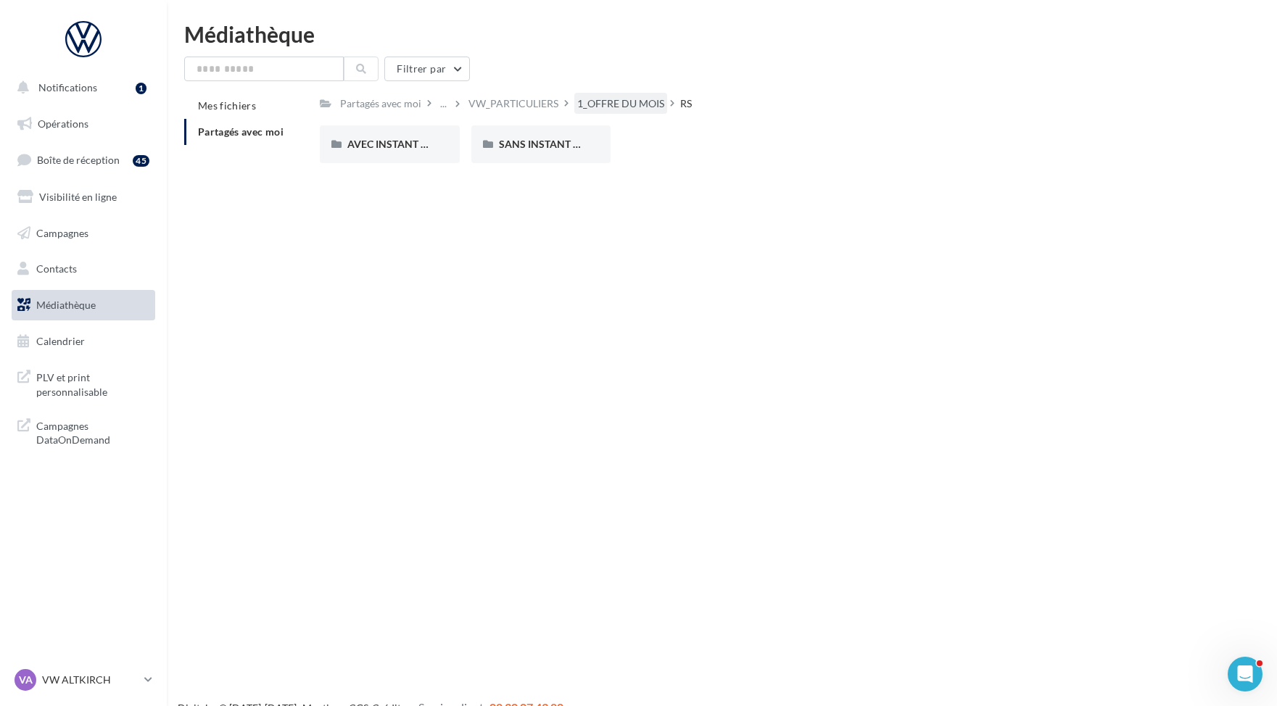
click at [591, 110] on div "1_OFFRE DU MOIS" at bounding box center [620, 103] width 87 height 15
click at [616, 104] on div "VW_PARTICULIERS" at bounding box center [647, 103] width 90 height 15
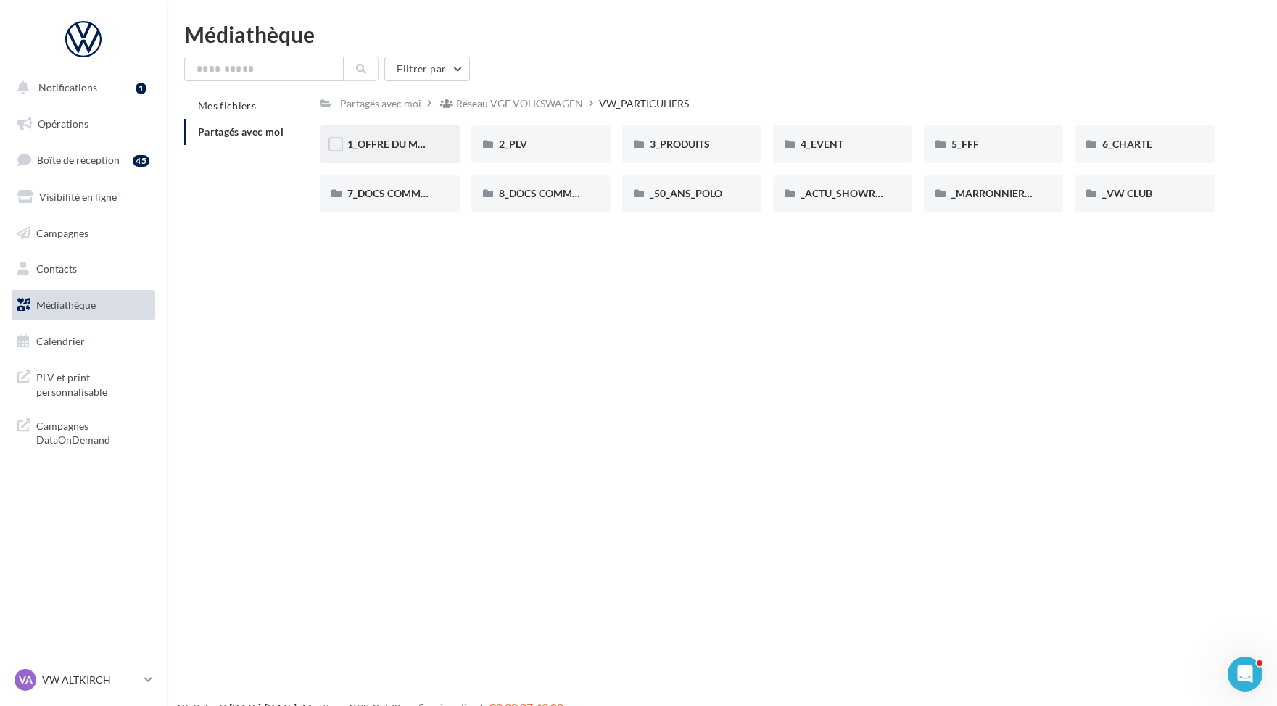
click at [365, 156] on div "1_OFFRE DU MOIS" at bounding box center [389, 144] width 139 height 38
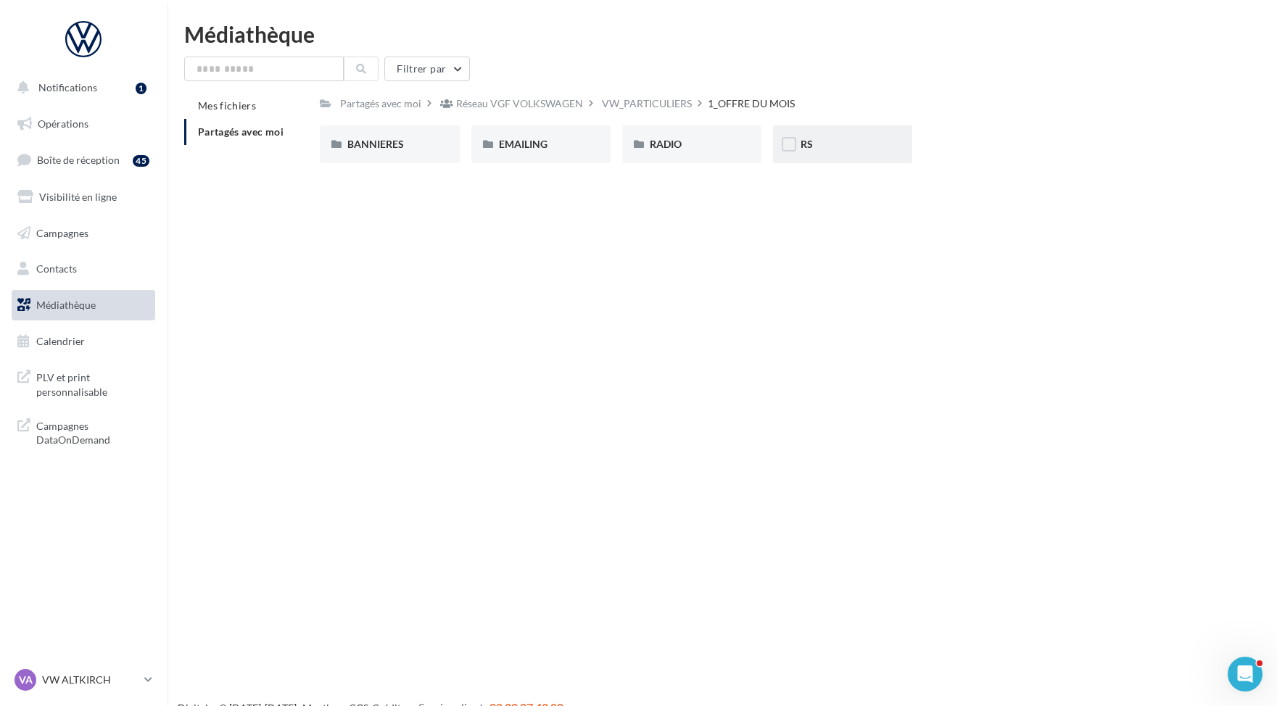
click at [840, 147] on div "RS" at bounding box center [843, 144] width 84 height 15
click at [442, 152] on div "AVEC INSTANT VW" at bounding box center [389, 144] width 139 height 38
click at [707, 140] on div "POLO" at bounding box center [692, 144] width 84 height 15
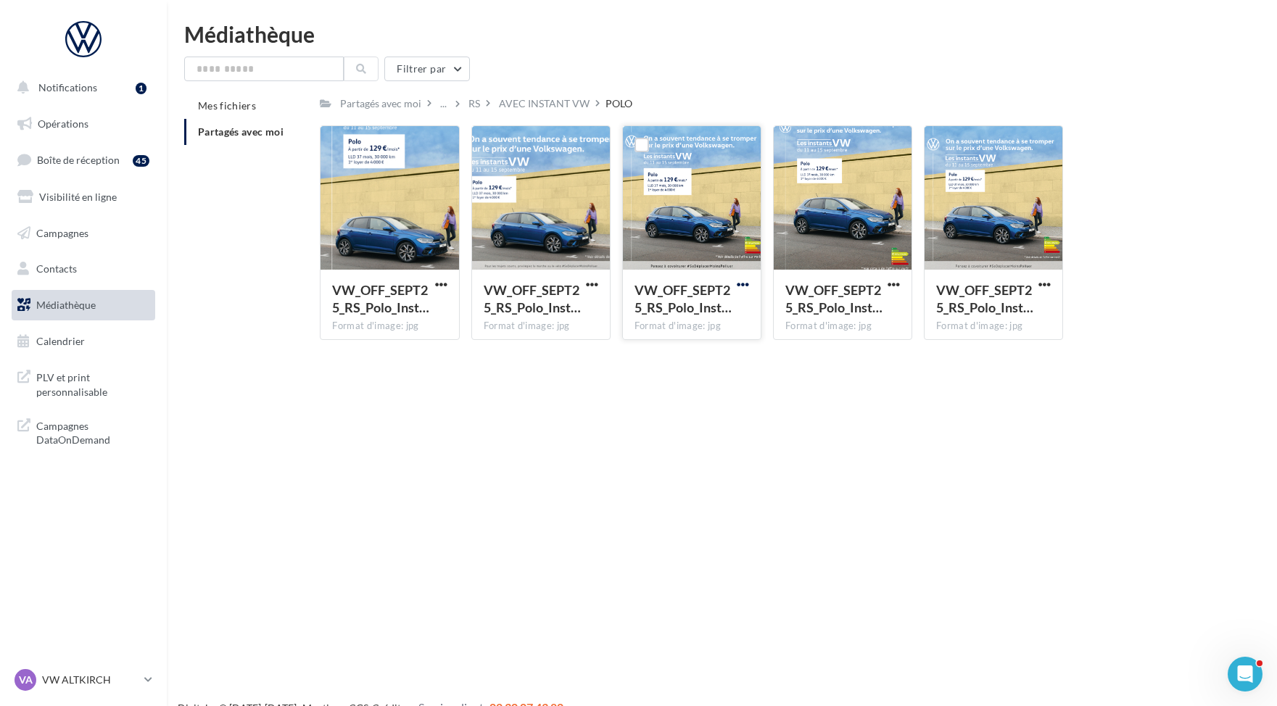
click at [744, 287] on span "button" at bounding box center [743, 285] width 12 height 12
click at [733, 328] on button "Télécharger" at bounding box center [679, 313] width 145 height 38
click at [586, 284] on span "button" at bounding box center [592, 285] width 12 height 12
click at [574, 321] on button "Télécharger" at bounding box center [528, 313] width 145 height 38
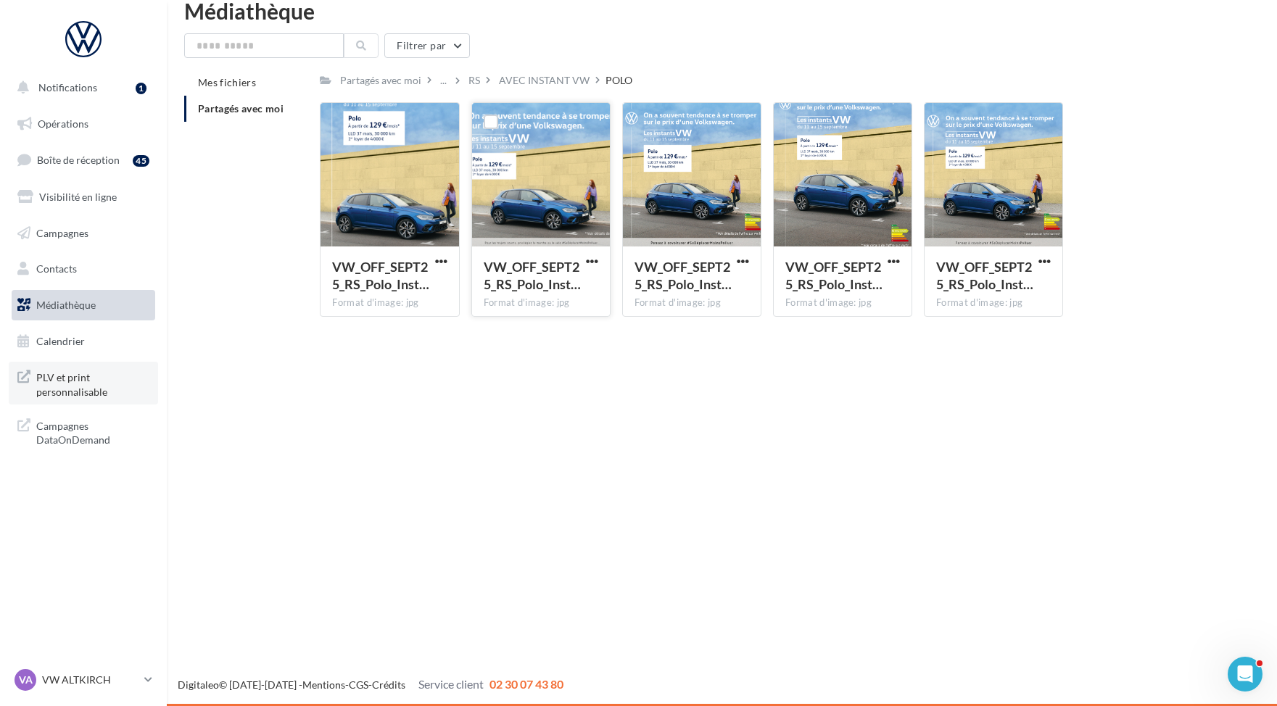
click at [103, 382] on span "PLV et print personnalisable" at bounding box center [92, 383] width 113 height 31
click at [1039, 259] on span "button" at bounding box center [1045, 261] width 12 height 12
click at [1020, 304] on button "Télécharger" at bounding box center [981, 290] width 145 height 38
click at [86, 395] on span "PLV et print personnalisable" at bounding box center [92, 383] width 113 height 31
click at [86, 93] on span "Notifications" at bounding box center [67, 87] width 59 height 12
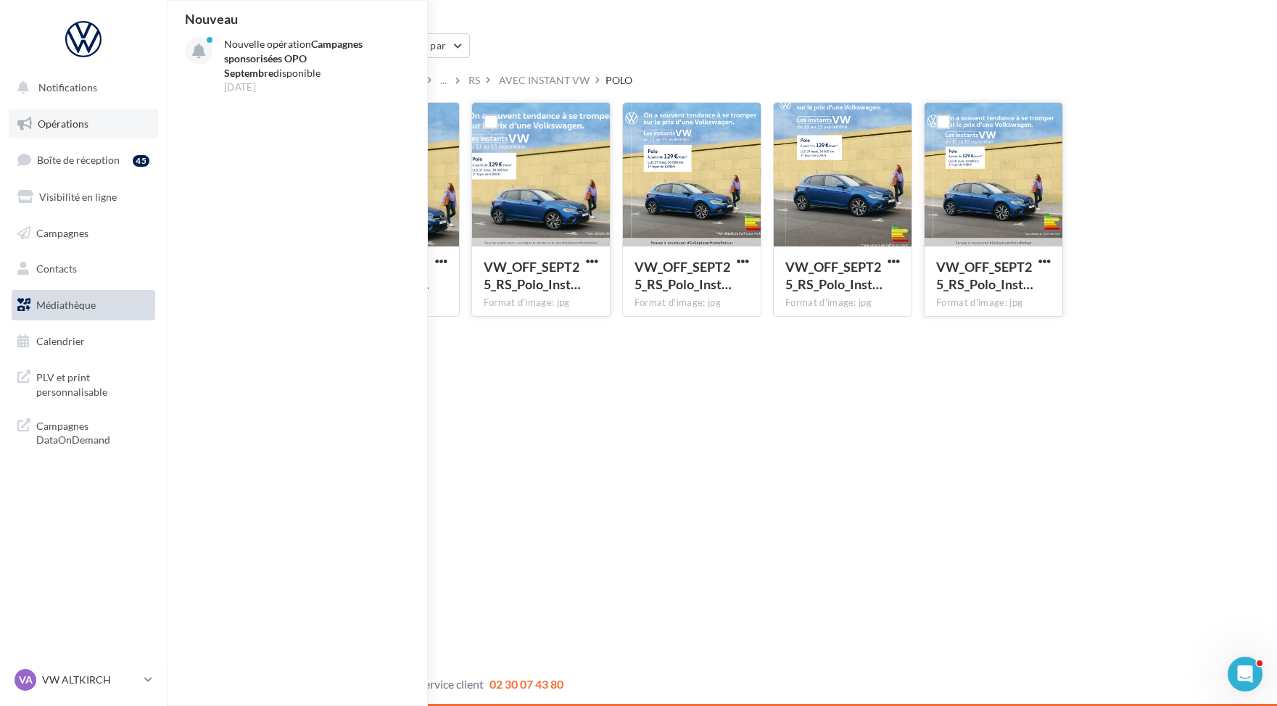
click at [81, 128] on span "Opérations" at bounding box center [63, 123] width 51 height 12
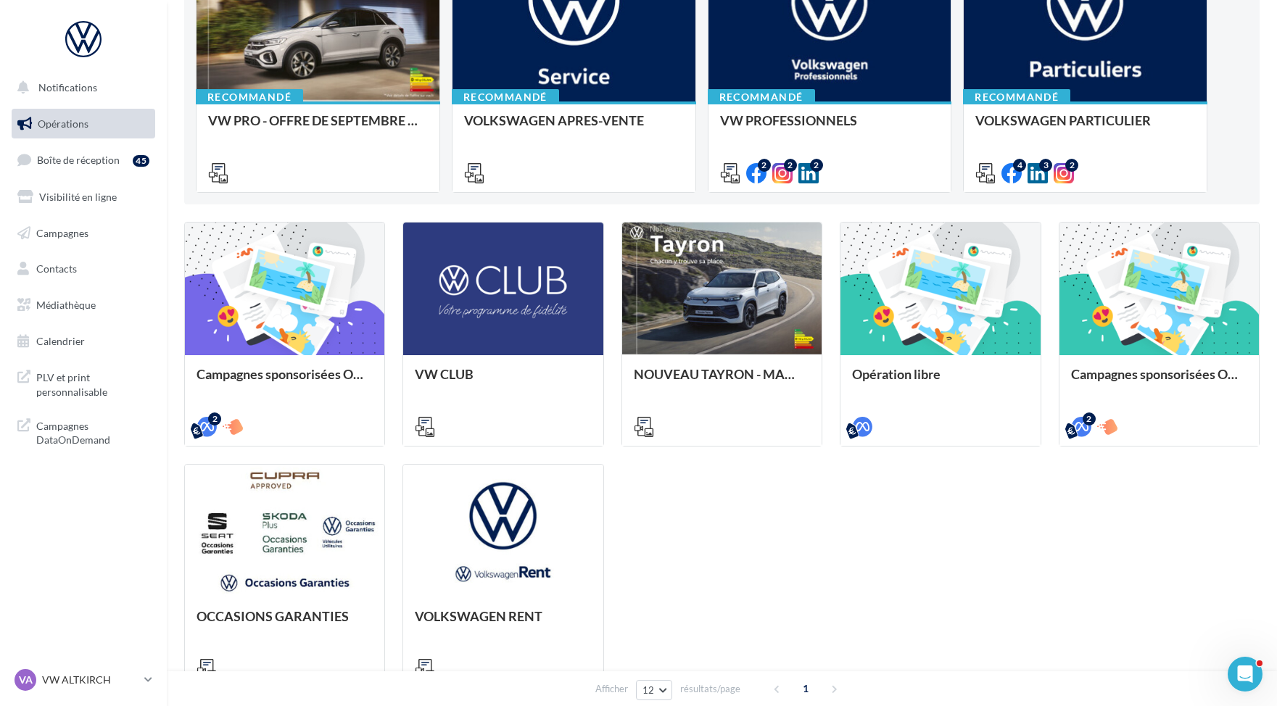
scroll to position [227, 0]
click at [80, 305] on span "Médiathèque" at bounding box center [65, 305] width 59 height 12
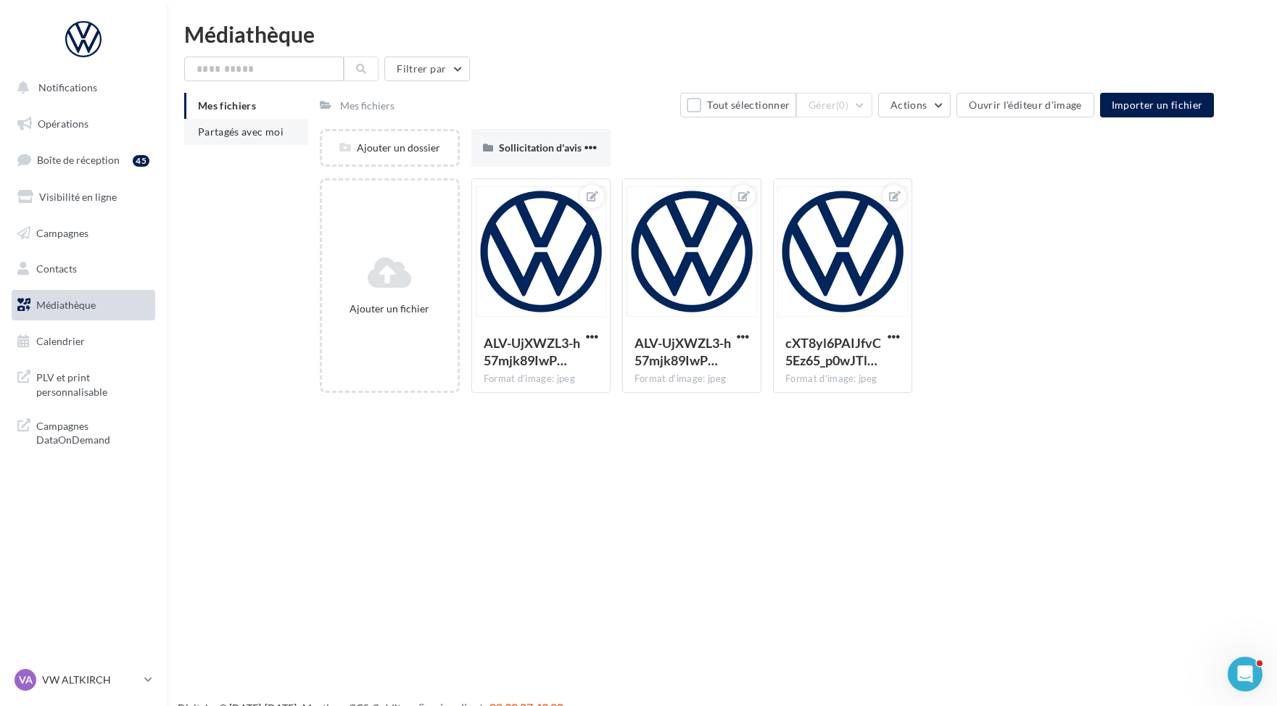
click at [244, 128] on span "Partagés avec moi" at bounding box center [241, 131] width 86 height 12
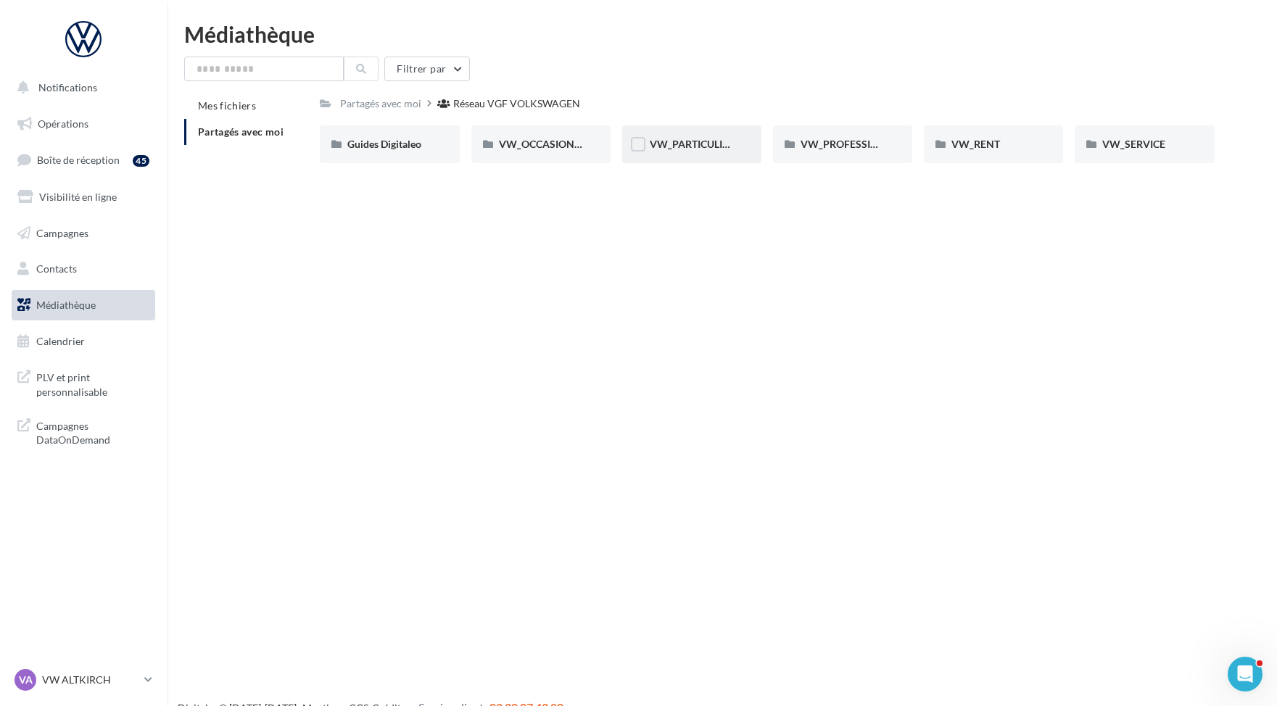
click at [698, 138] on div "VW_PARTICULIERS" at bounding box center [692, 144] width 84 height 15
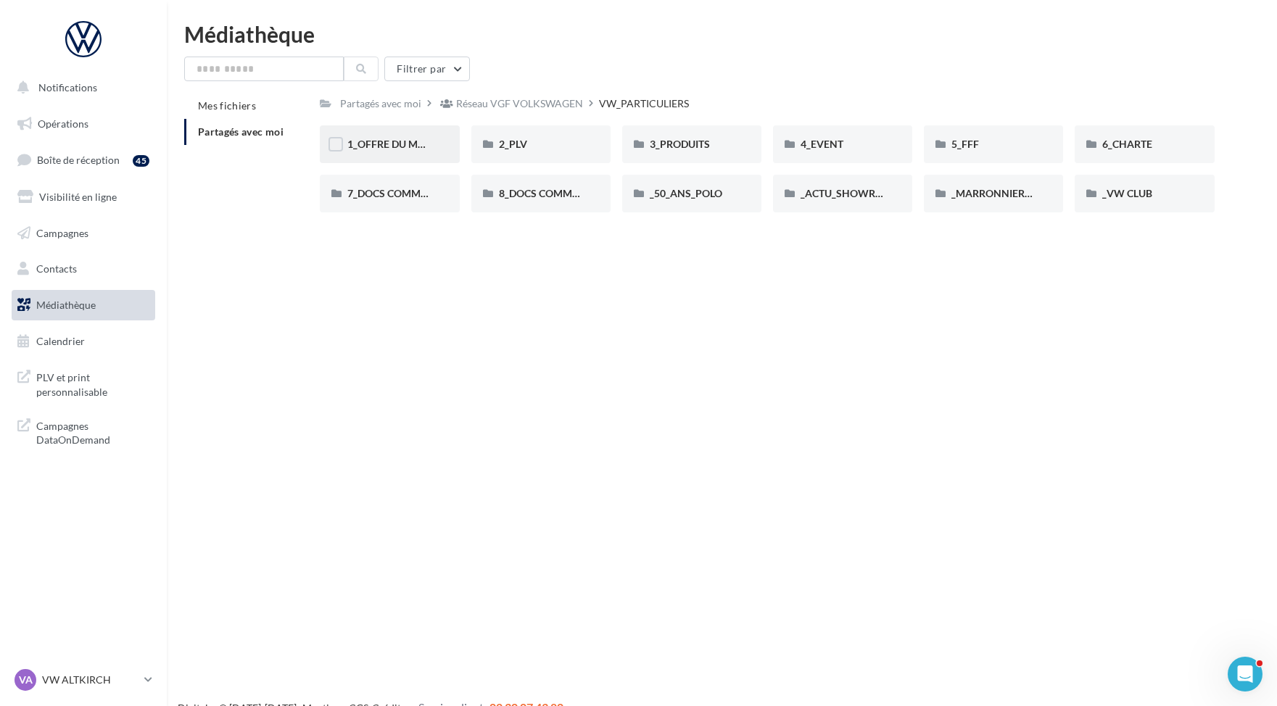
click at [412, 156] on div "1_OFFRE DU MOIS" at bounding box center [389, 144] width 139 height 38
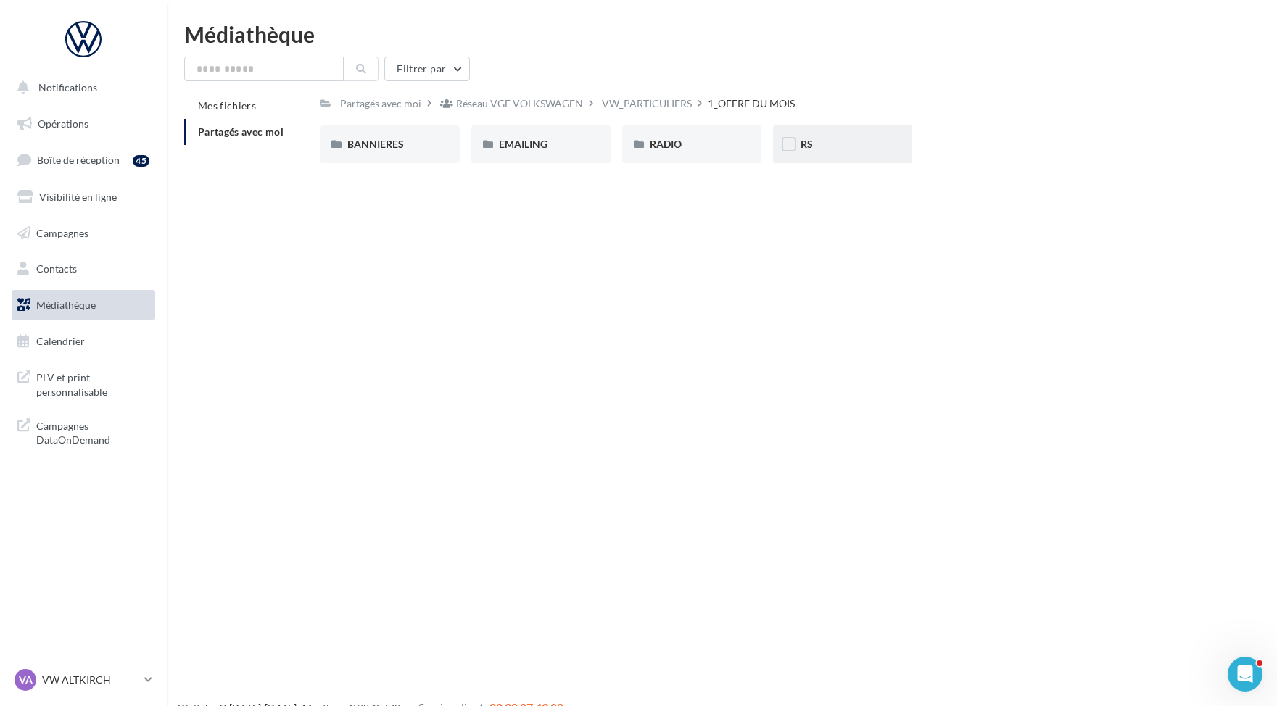
click at [822, 161] on div "RS" at bounding box center [842, 144] width 139 height 38
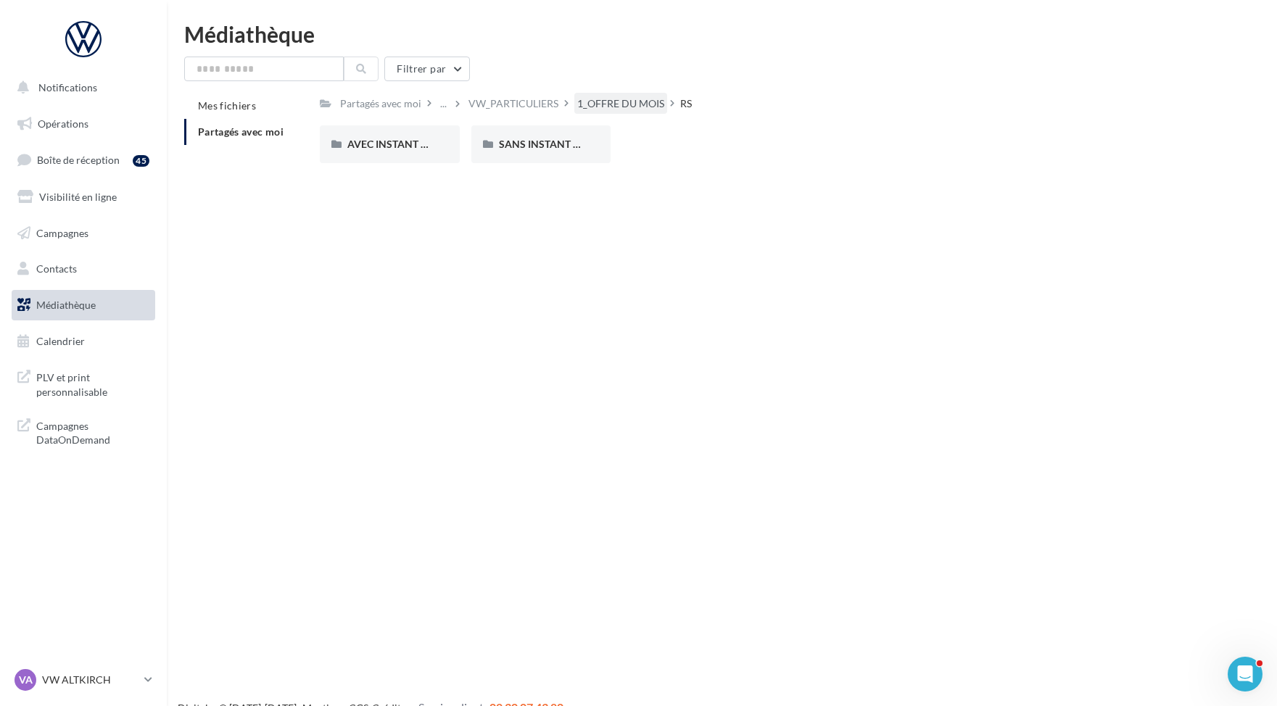
click at [627, 107] on div "1_OFFRE DU MOIS" at bounding box center [620, 103] width 87 height 15
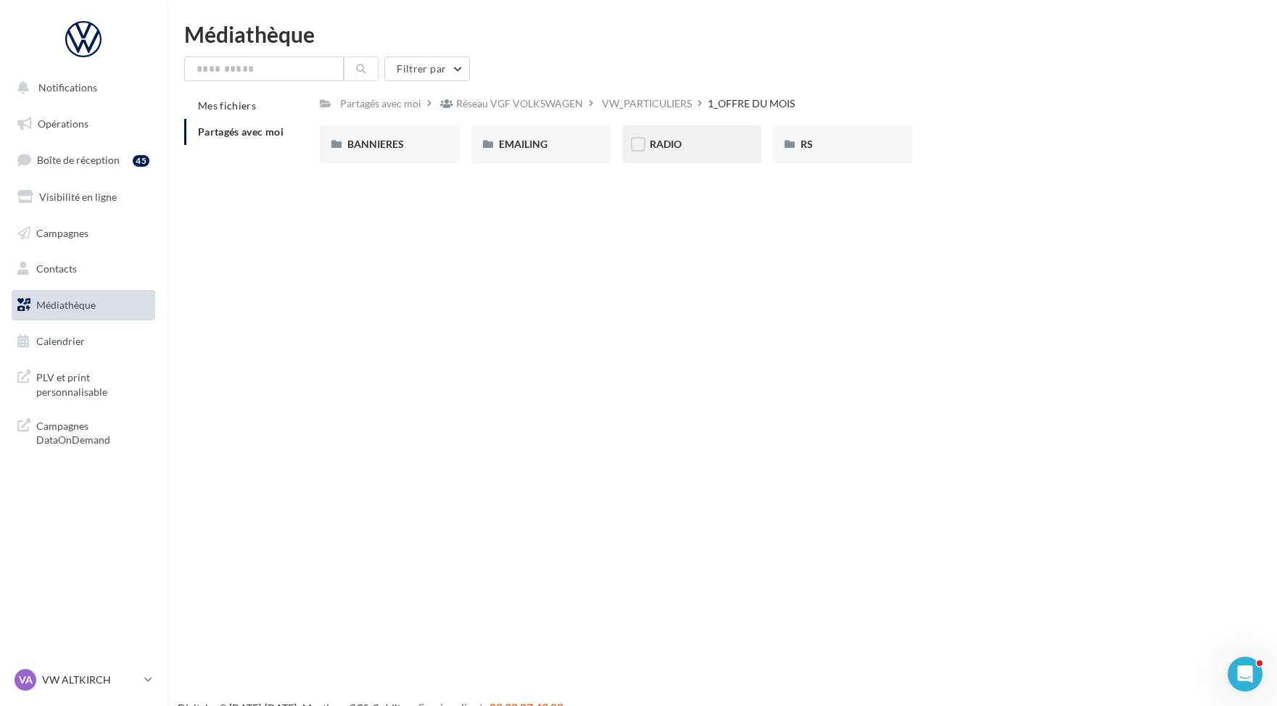
click at [721, 147] on div "RADIO" at bounding box center [692, 144] width 84 height 15
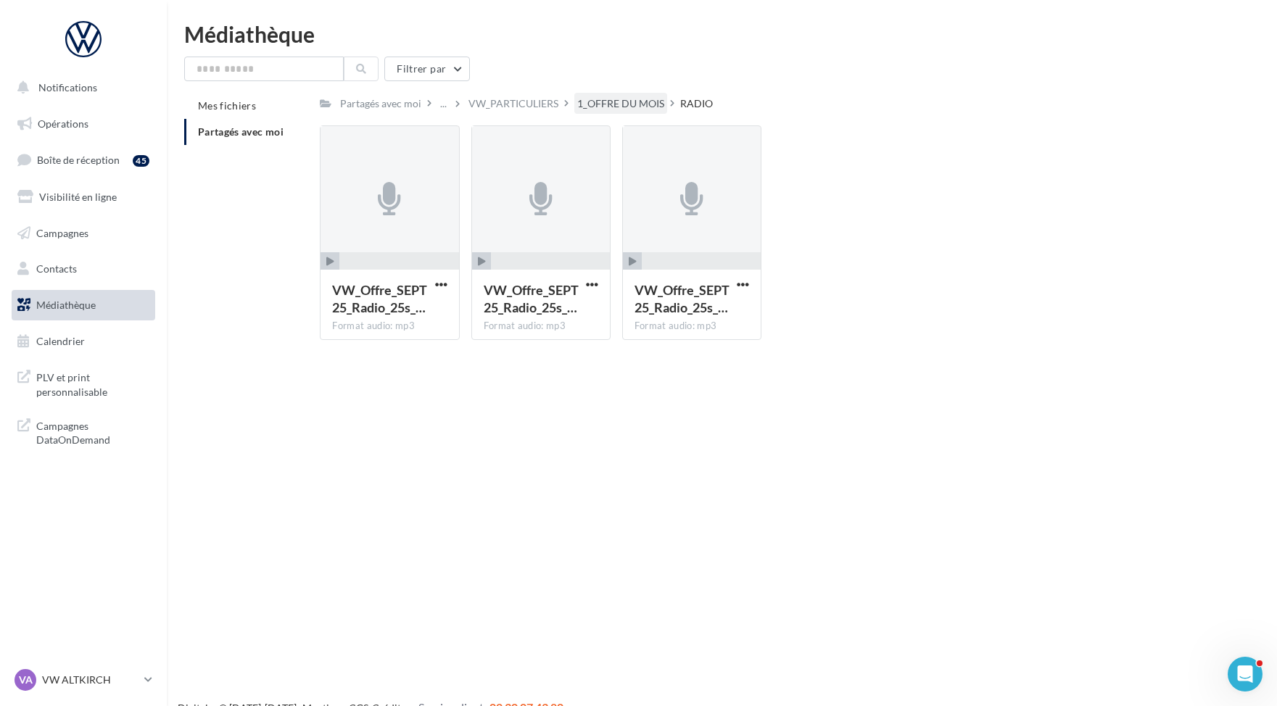
click at [639, 104] on div "1_OFFRE DU MOIS" at bounding box center [620, 103] width 87 height 15
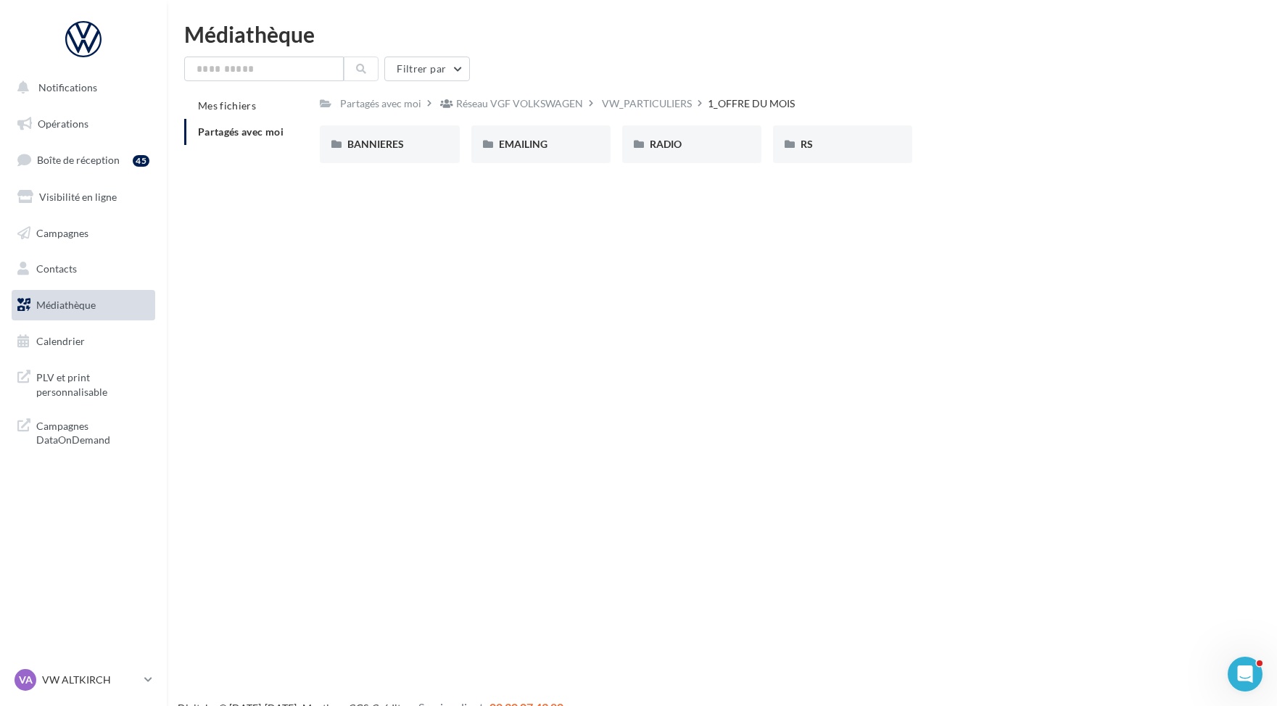
click at [446, 220] on div "Notifications Opérations Boîte de réception 45 Visibilité en ligne Campagnes Co…" at bounding box center [638, 376] width 1277 height 706
click at [543, 153] on div "EMAILING" at bounding box center [540, 144] width 139 height 38
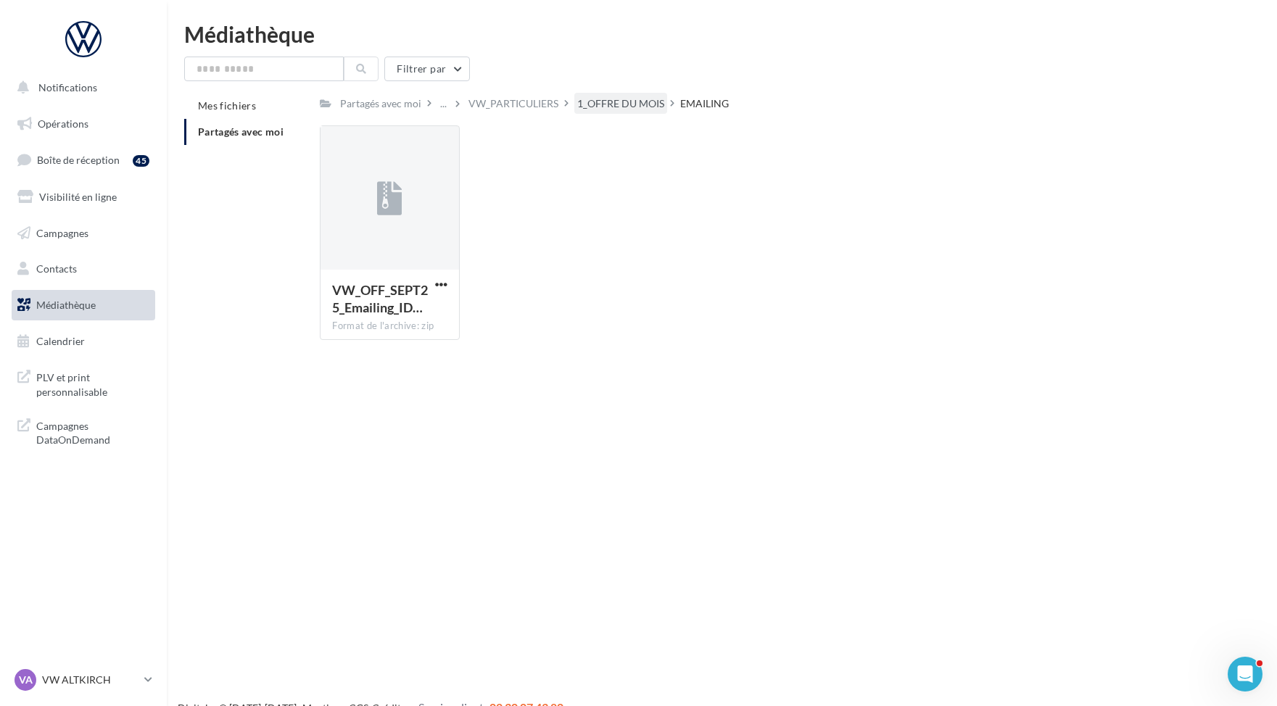
click at [587, 104] on div "1_OFFRE DU MOIS" at bounding box center [620, 103] width 87 height 15
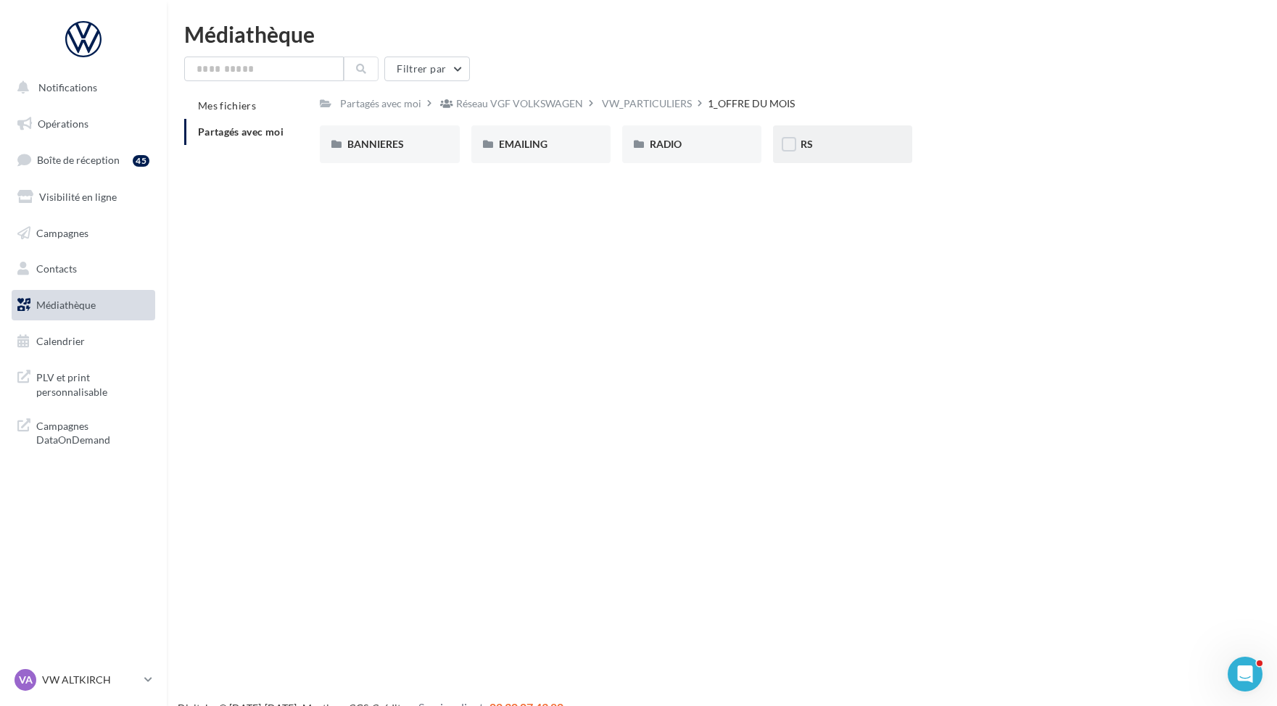
click at [804, 138] on div "RS" at bounding box center [843, 144] width 84 height 15
click at [607, 110] on div "1_OFFRE DU MOIS" at bounding box center [620, 103] width 87 height 15
click at [669, 138] on div "RADIO" at bounding box center [692, 144] width 84 height 15
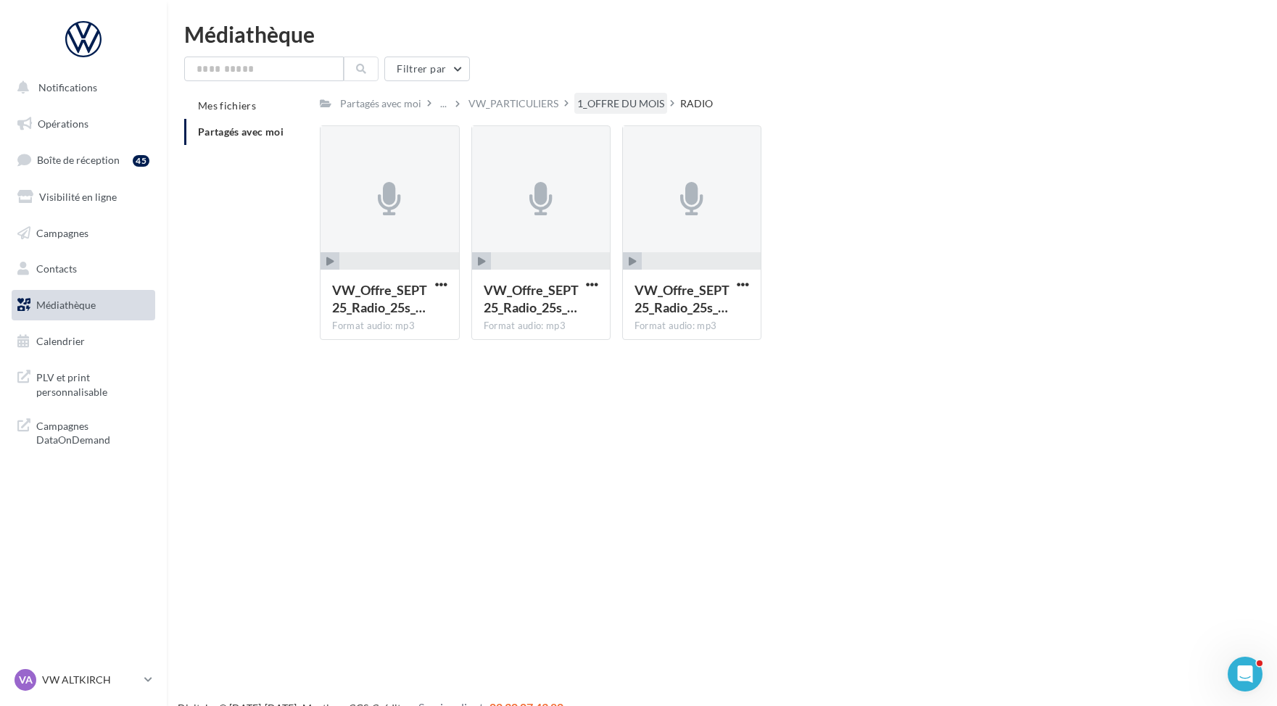
click at [651, 110] on div "1_OFFRE DU MOIS" at bounding box center [620, 103] width 87 height 15
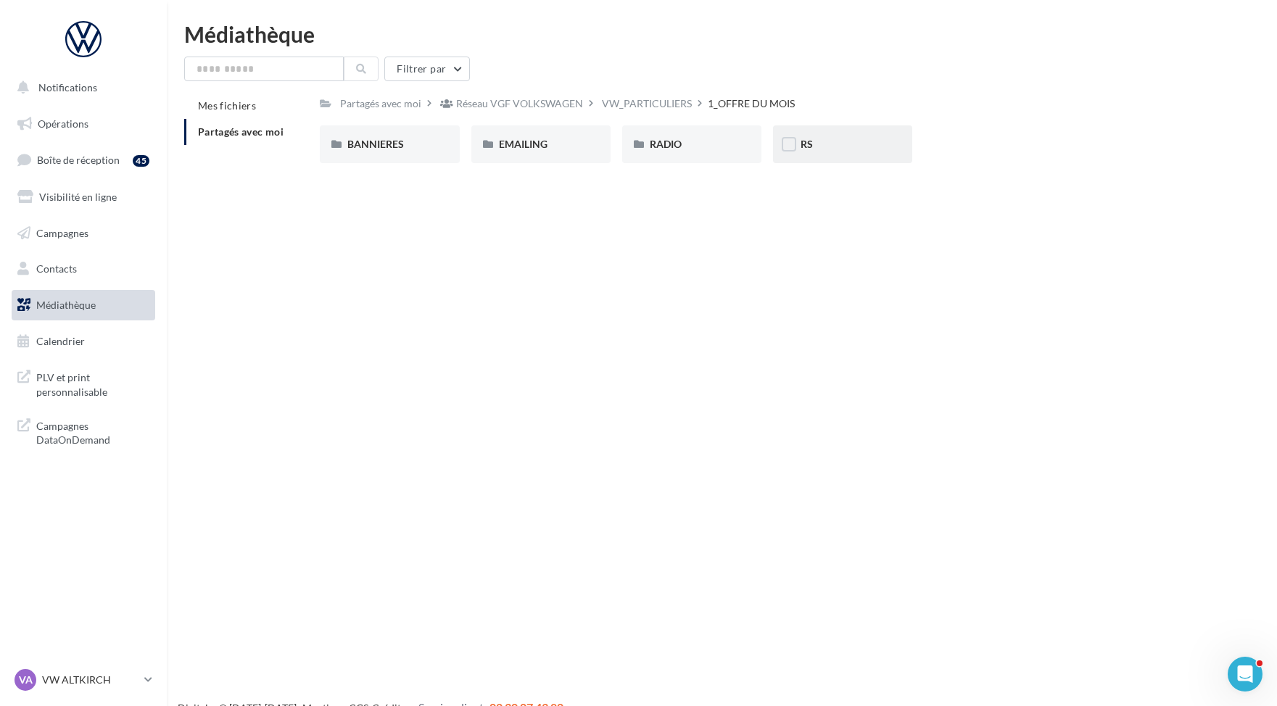
click at [844, 144] on div "RS" at bounding box center [843, 144] width 84 height 15
click at [384, 159] on div "AVEC INSTANT VW" at bounding box center [389, 144] width 139 height 38
click at [673, 152] on div "POLO" at bounding box center [692, 144] width 84 height 15
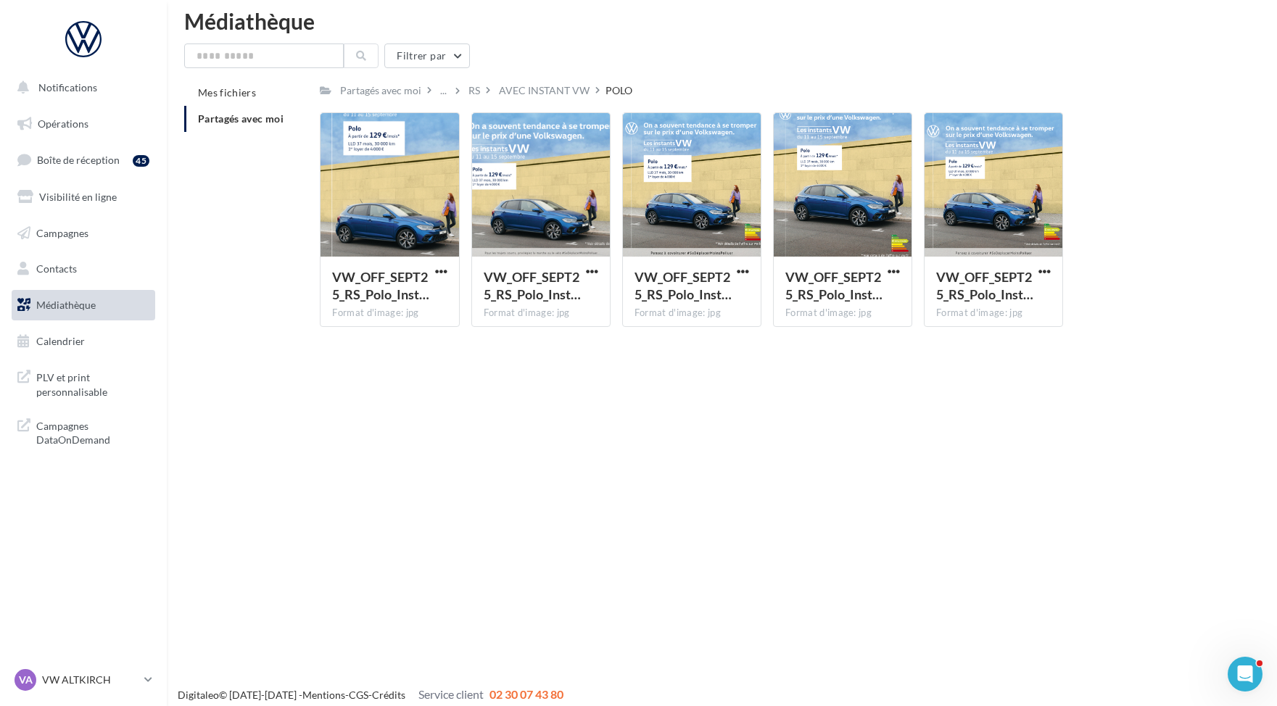
scroll to position [23, 0]
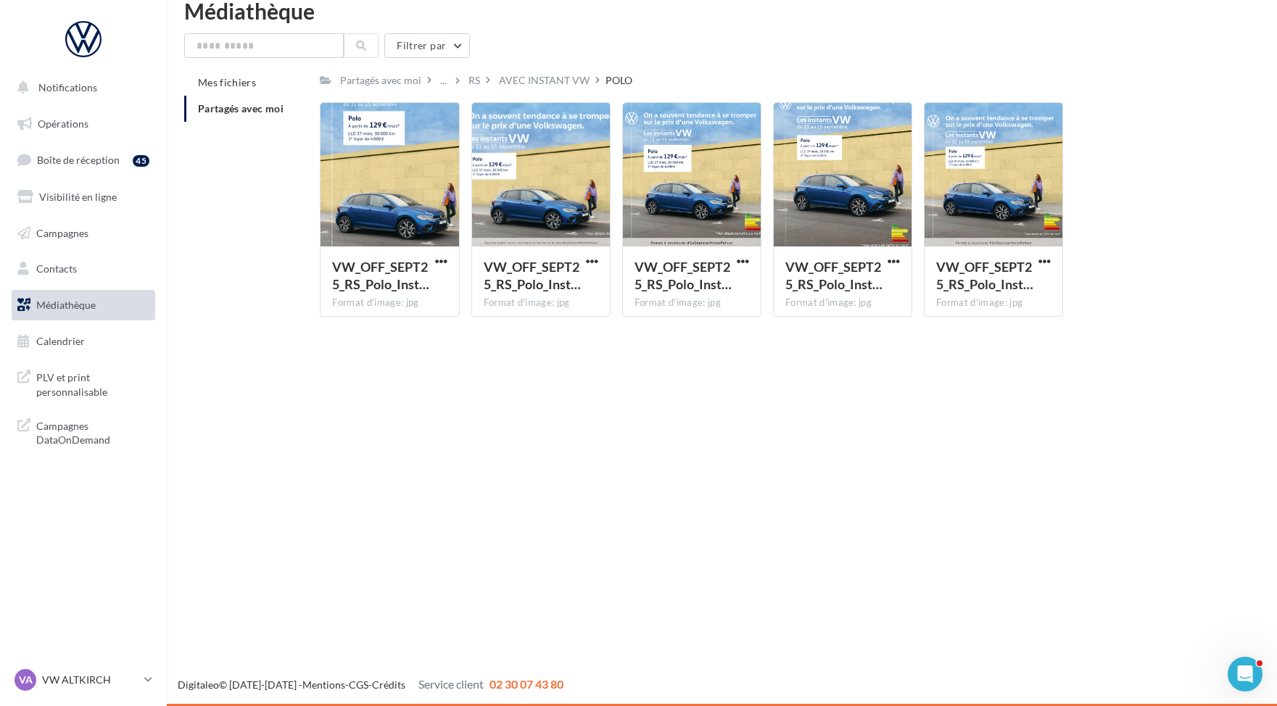
click at [727, 587] on div "Notifications Opérations Boîte de réception 45 Visibilité en ligne Campagnes Co…" at bounding box center [638, 353] width 1277 height 706
